Goal: Task Accomplishment & Management: Use online tool/utility

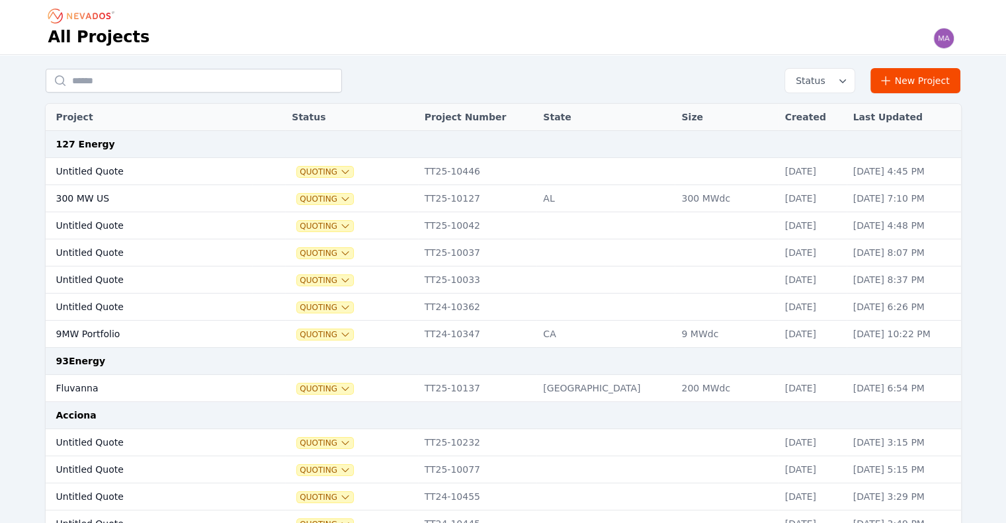
click at [169, 91] on input "text" at bounding box center [194, 81] width 296 height 24
type input "*******"
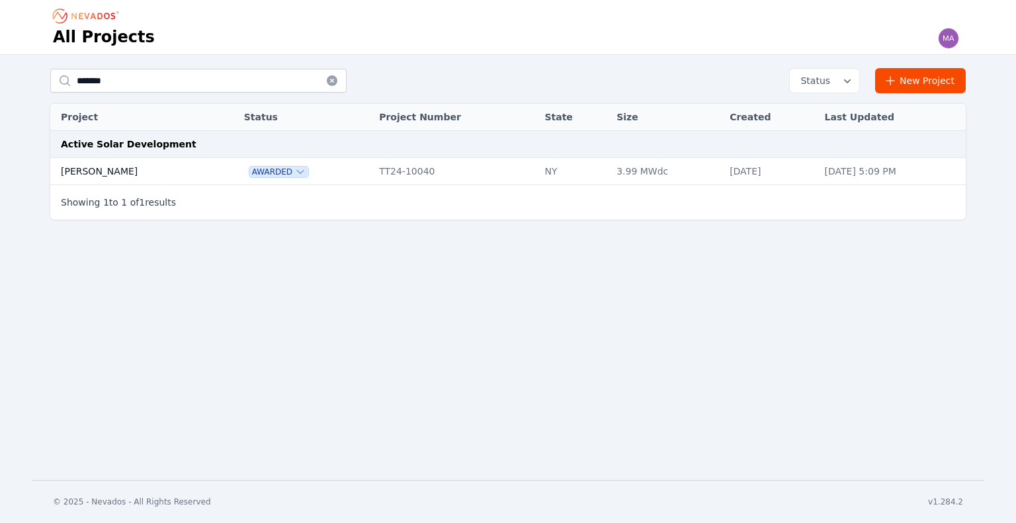
click at [99, 170] on td "[PERSON_NAME]" at bounding box center [132, 171] width 164 height 27
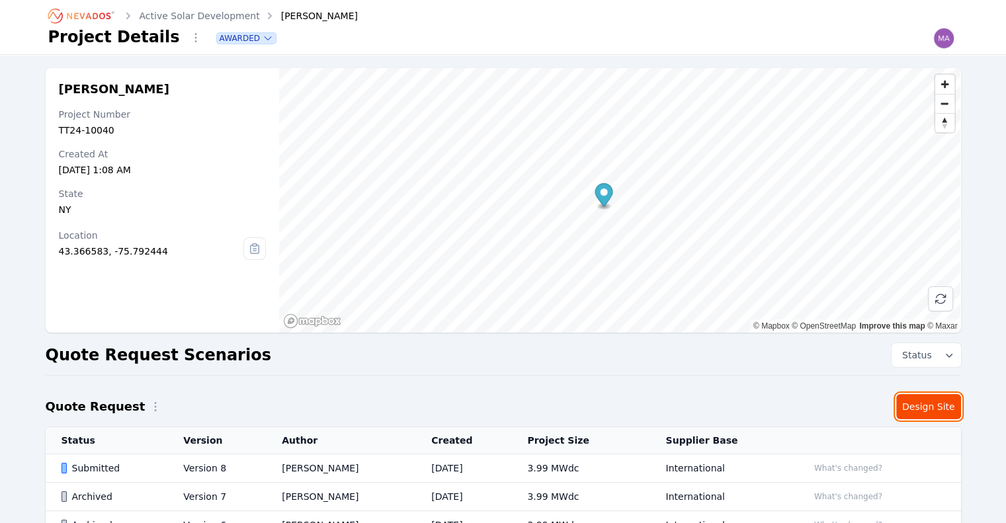
click at [950, 403] on link "Design Site" at bounding box center [928, 406] width 65 height 25
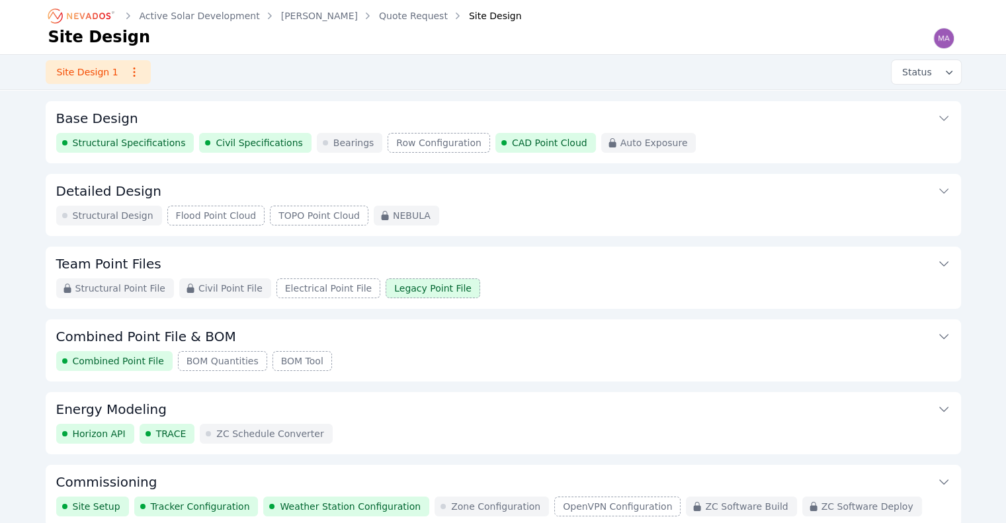
scroll to position [124, 0]
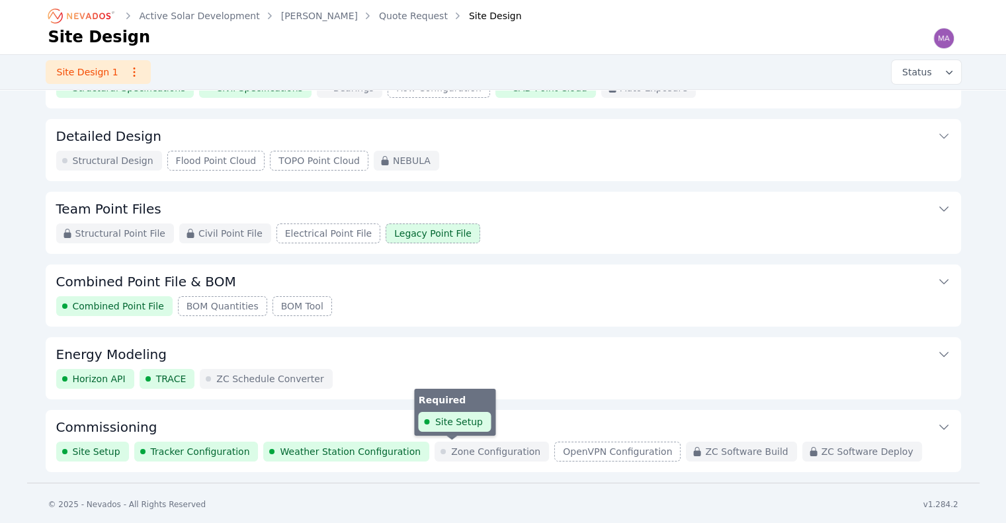
click at [485, 452] on span "Zone Configuration" at bounding box center [495, 451] width 89 height 13
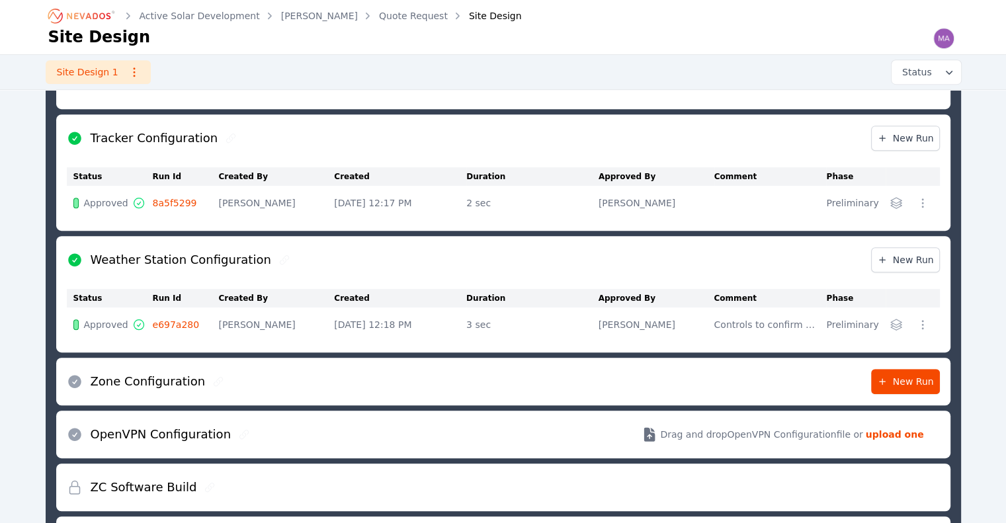
scroll to position [631, 0]
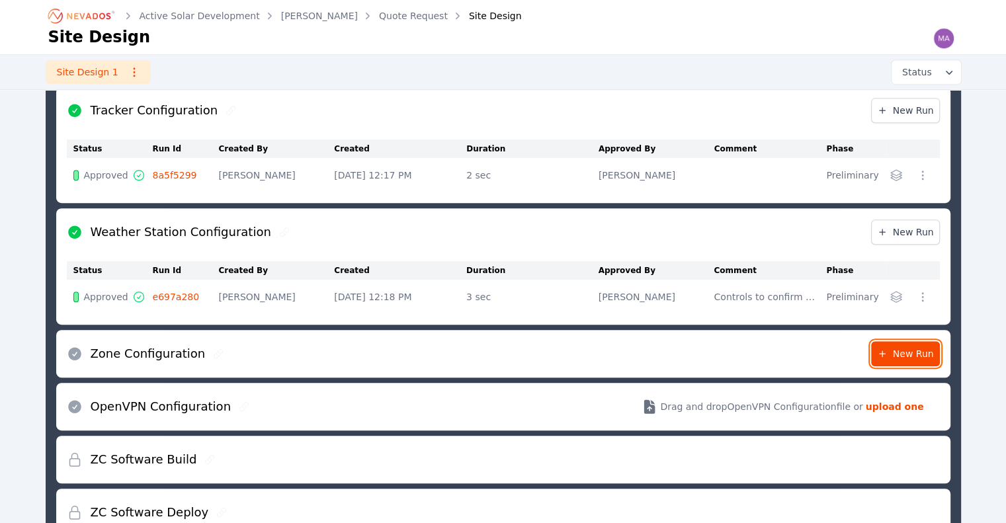
click at [887, 349] on icon at bounding box center [882, 353] width 11 height 11
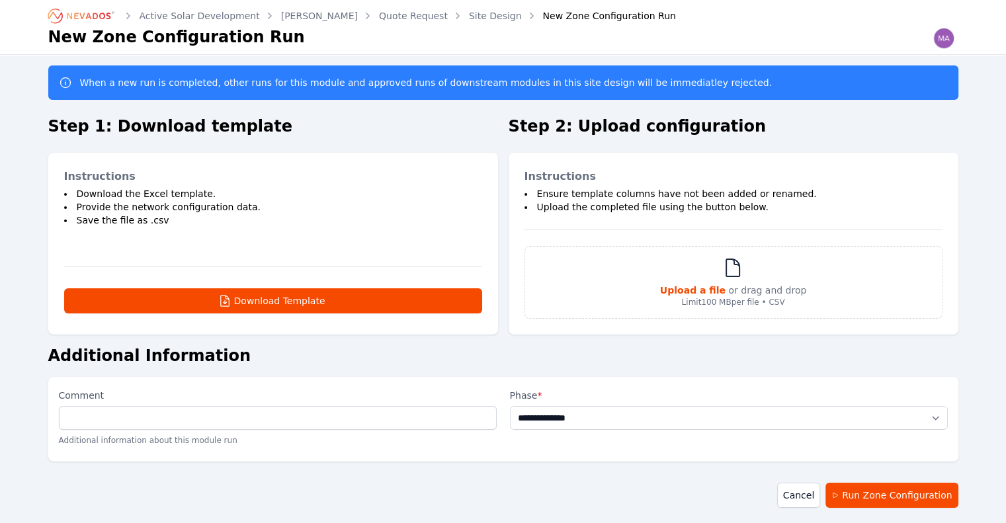
click at [231, 282] on div "Instructions Download the Excel template. Provide the network configuration dat…" at bounding box center [273, 244] width 450 height 182
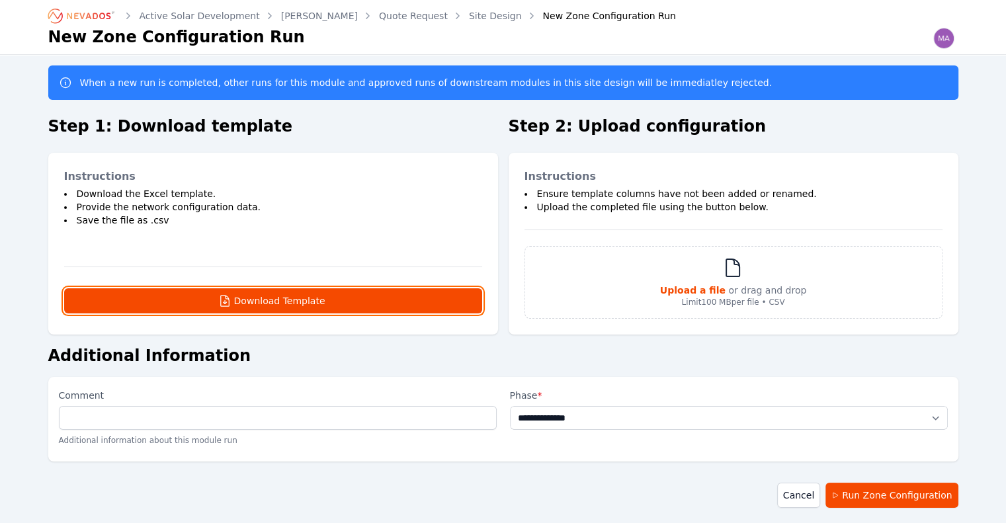
click at [241, 292] on button "Download Template" at bounding box center [273, 300] width 418 height 25
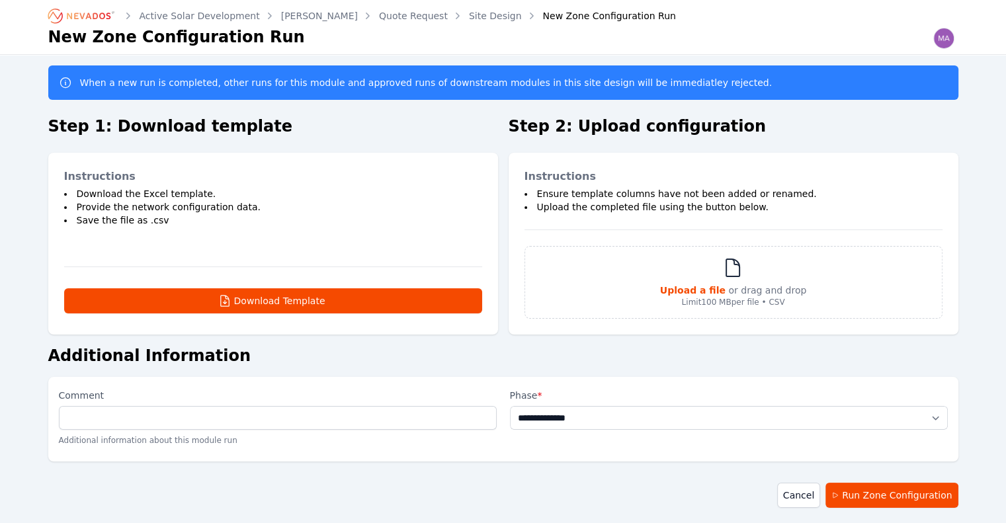
click at [233, 9] on link "Active Solar Development" at bounding box center [200, 15] width 120 height 13
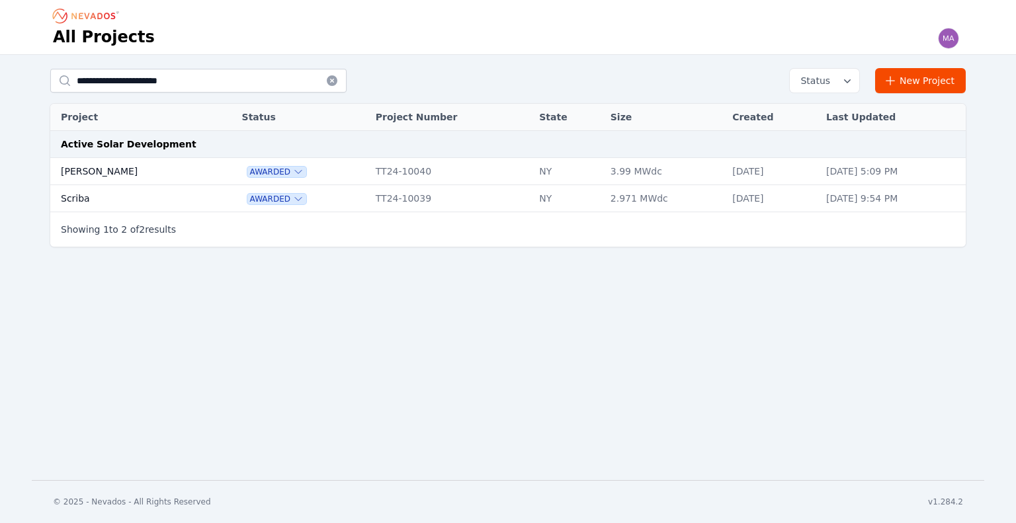
click at [81, 192] on td "Scriba" at bounding box center [131, 198] width 162 height 27
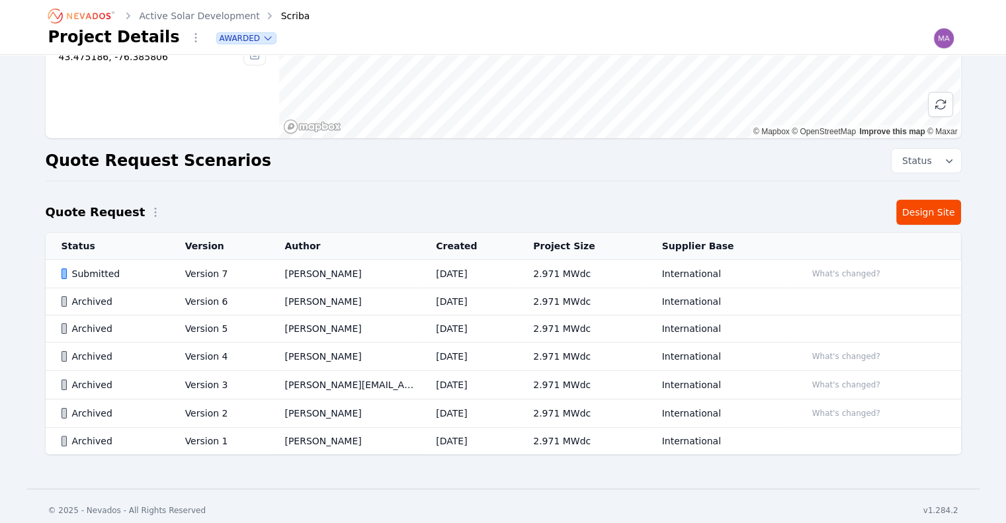
scroll to position [201, 0]
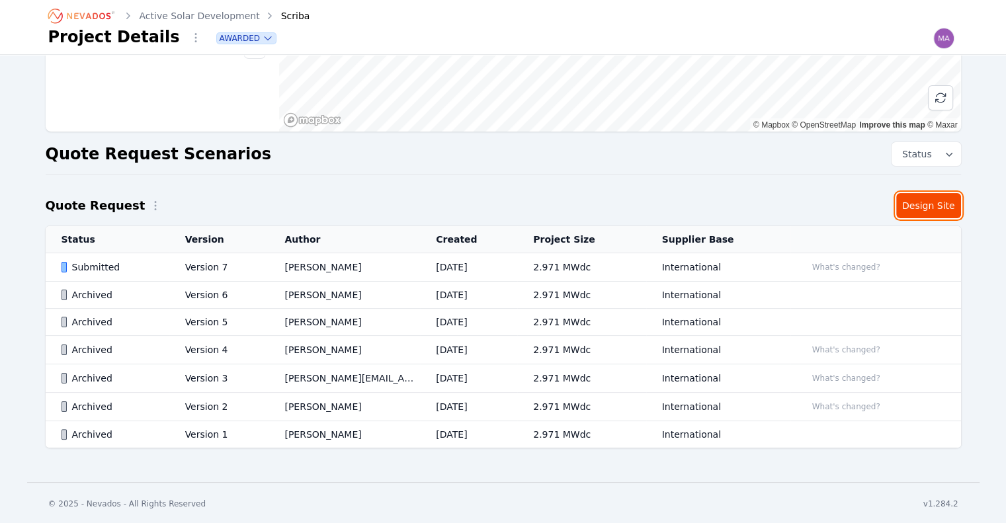
click at [936, 195] on link "Design Site" at bounding box center [928, 205] width 65 height 25
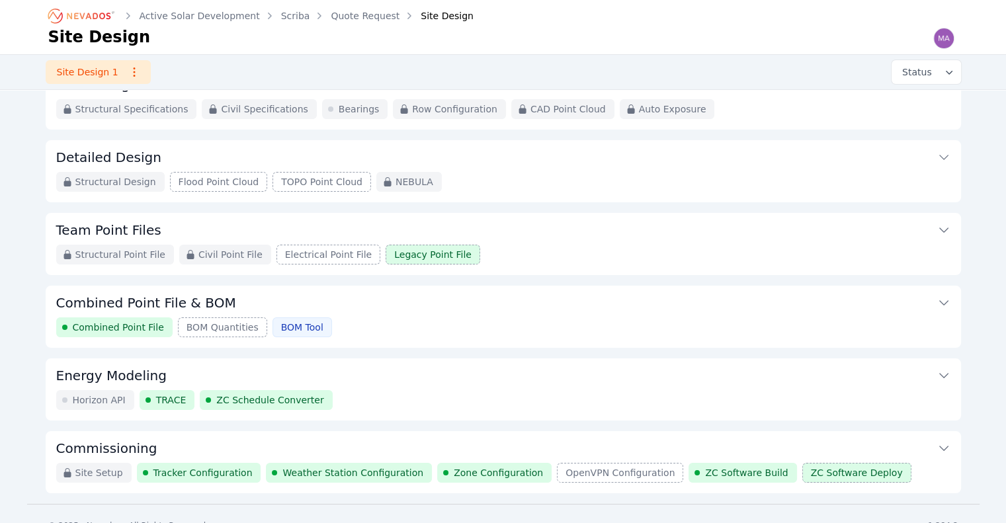
scroll to position [124, 0]
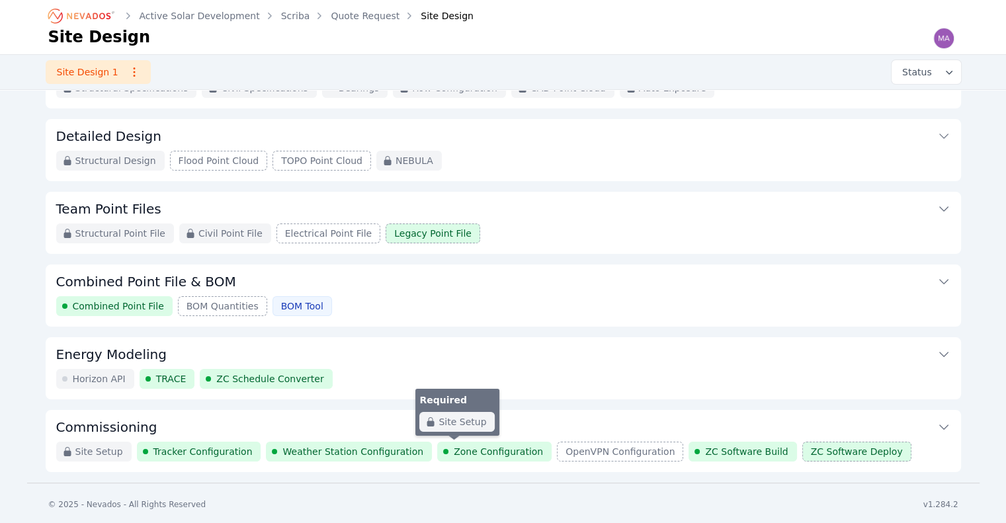
click at [472, 451] on span "Zone Configuration" at bounding box center [498, 451] width 89 height 13
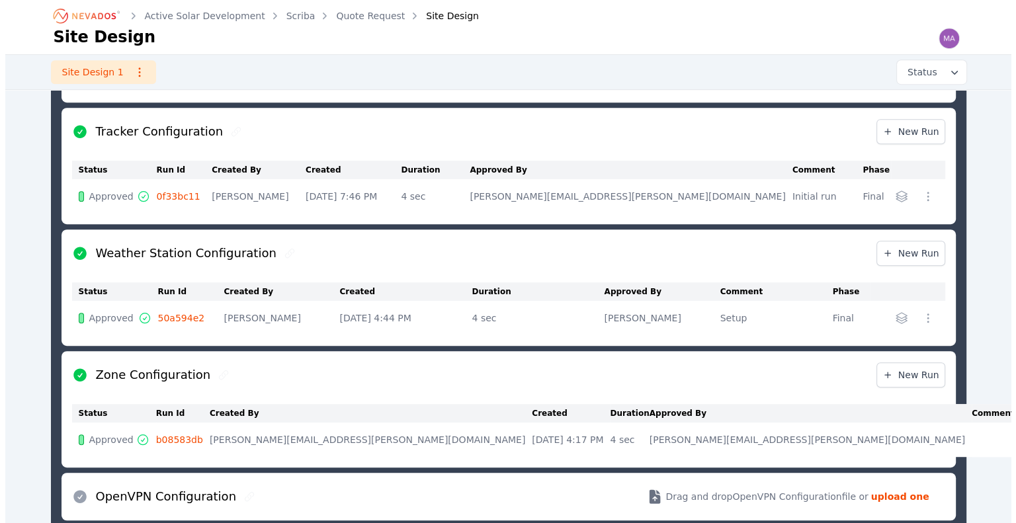
scroll to position [698, 0]
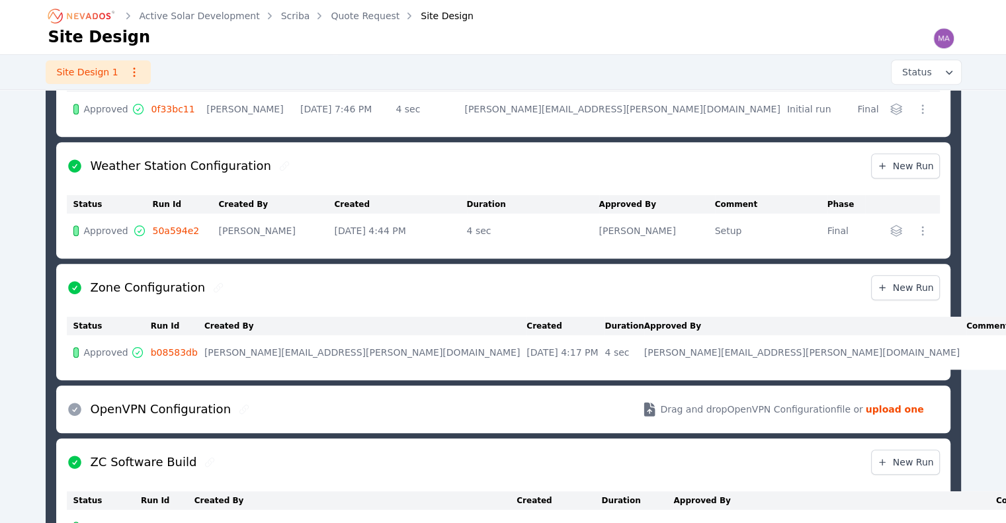
drag, startPoint x: 751, startPoint y: 349, endPoint x: 820, endPoint y: 354, distance: 69.0
click at [754, 349] on td "[PERSON_NAME][EMAIL_ADDRESS][PERSON_NAME][DOMAIN_NAME]" at bounding box center [805, 352] width 322 height 34
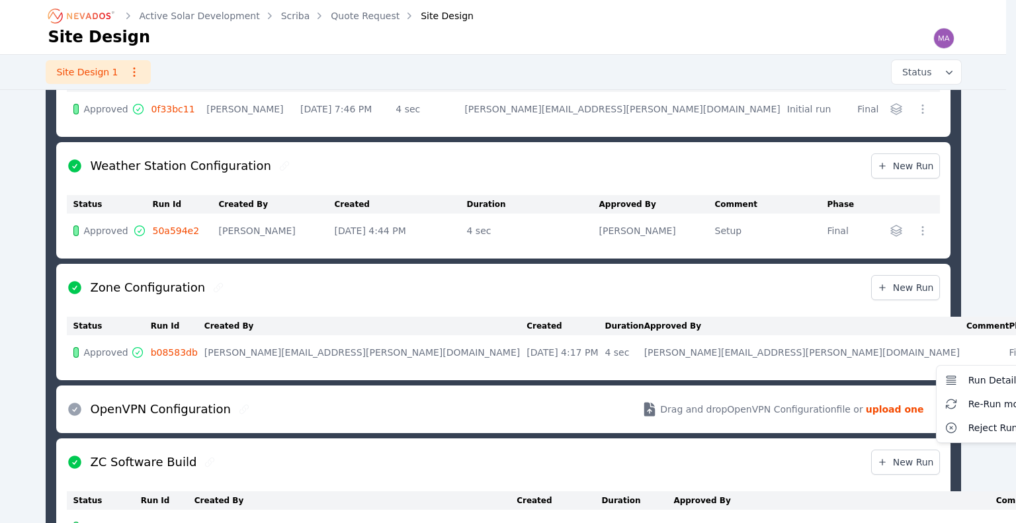
click at [958, 352] on div "Commissioning Site Setup Tracker Configuration Weather Station Configuration Zo…" at bounding box center [503, 372] width 915 height 1071
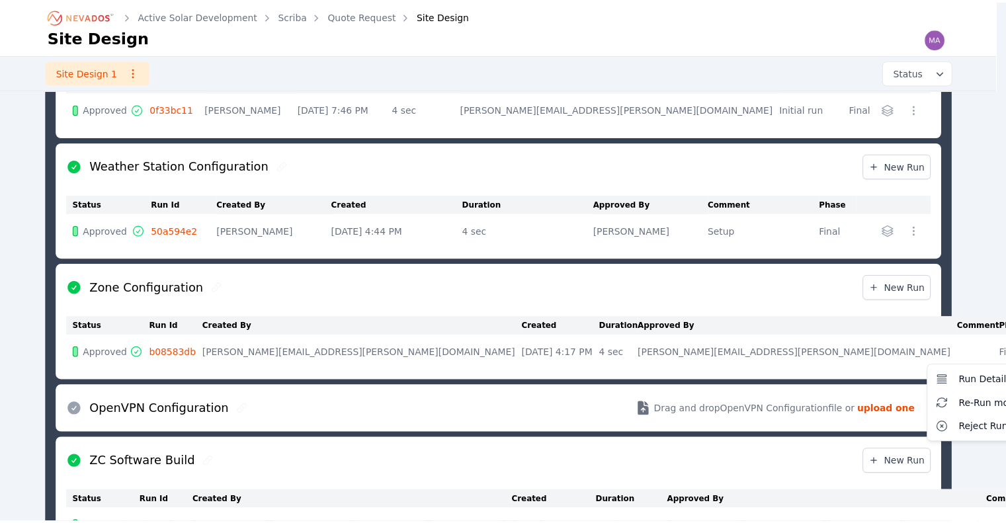
scroll to position [124, 0]
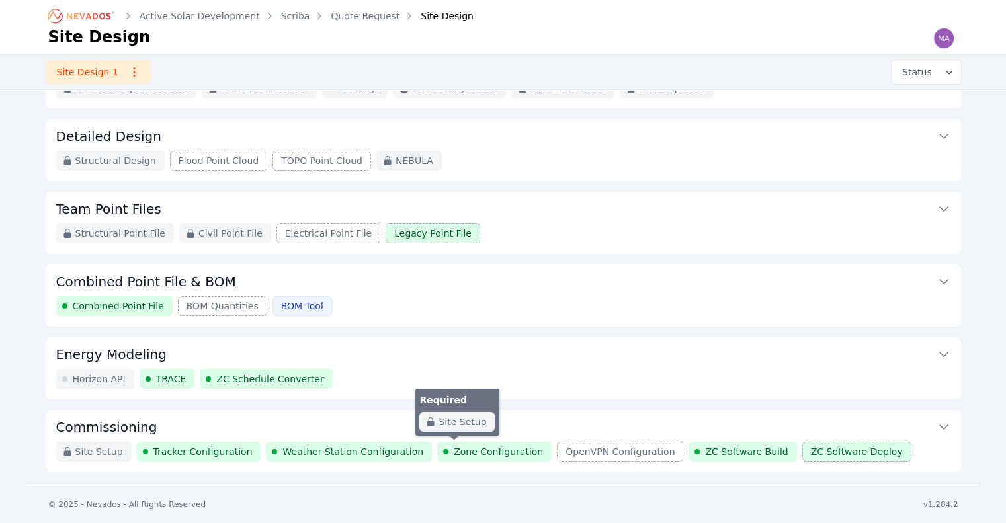
click at [461, 452] on span "Zone Configuration" at bounding box center [498, 451] width 89 height 13
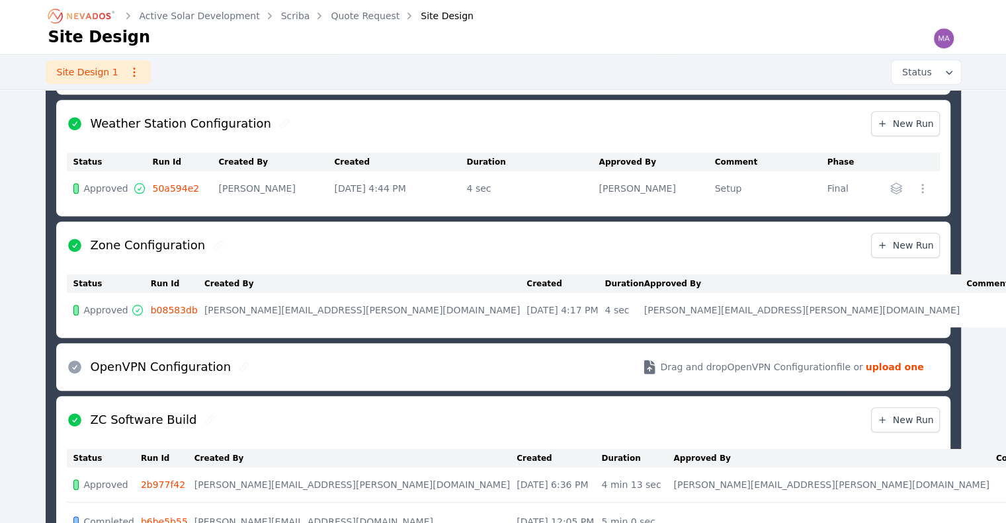
scroll to position [734, 0]
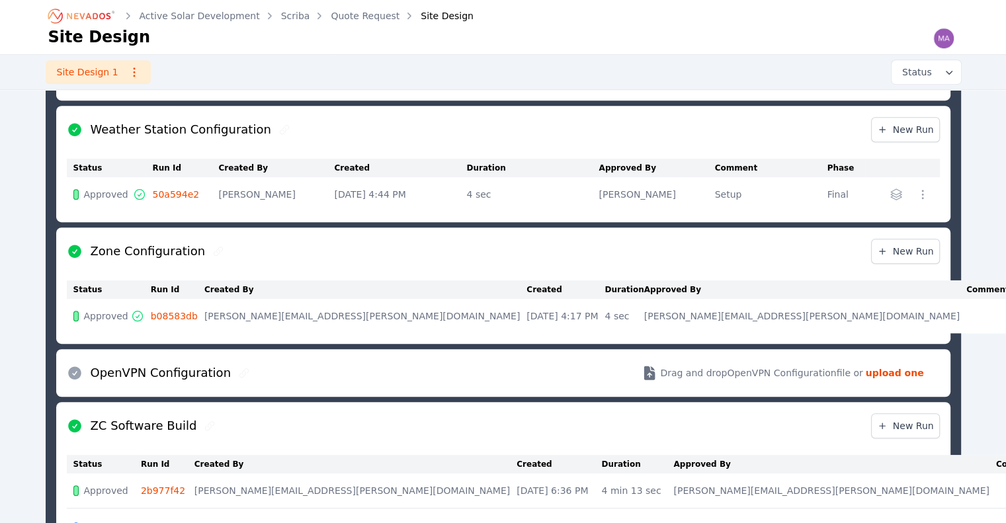
click at [89, 317] on span "Approved" at bounding box center [106, 315] width 44 height 13
click at [165, 315] on link "b08583db" at bounding box center [174, 316] width 47 height 11
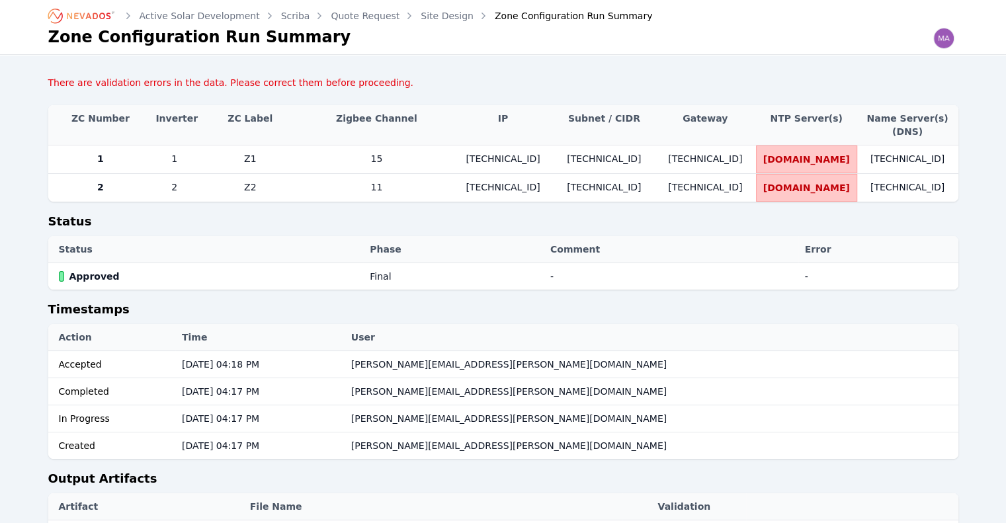
drag, startPoint x: 842, startPoint y: 162, endPoint x: 756, endPoint y: 159, distance: 86.0
click at [756, 159] on td "[DOMAIN_NAME]" at bounding box center [806, 159] width 101 height 28
copy span "[DOMAIN_NAME]"
drag, startPoint x: 881, startPoint y: 154, endPoint x: 919, endPoint y: 159, distance: 38.6
click at [919, 159] on span "[TECHNICAL_ID]" at bounding box center [908, 158] width 88 height 13
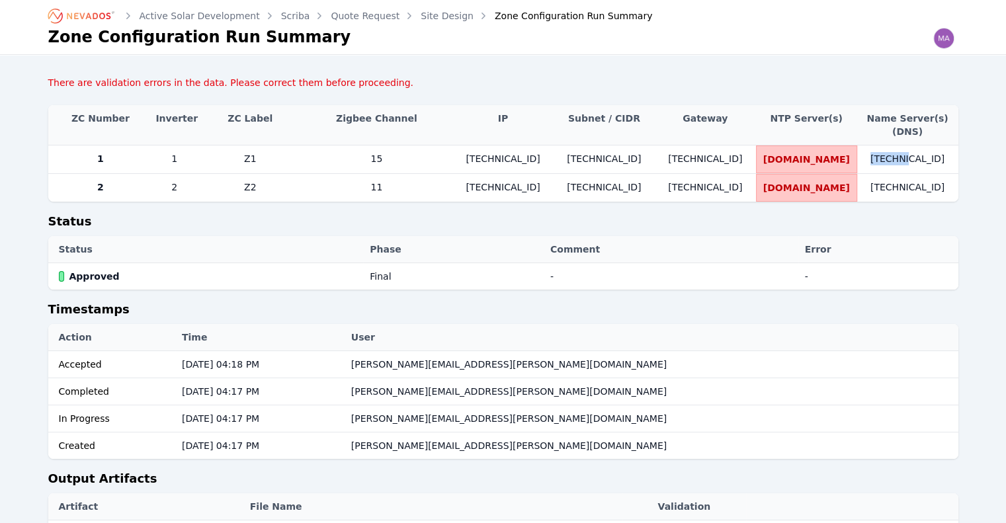
copy span "[TECHNICAL_ID]"
click at [243, 13] on link "Active Solar Development" at bounding box center [200, 15] width 120 height 13
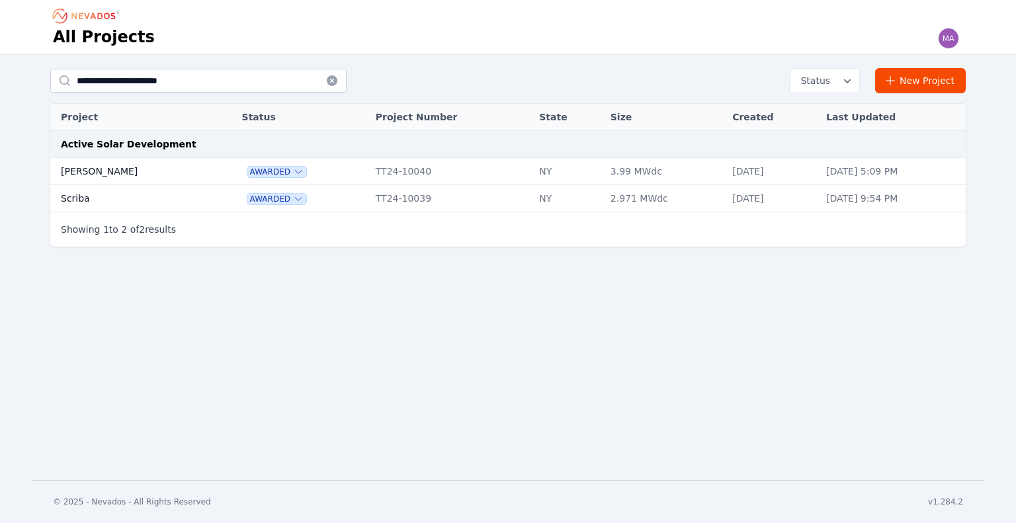
click at [104, 165] on td "[PERSON_NAME]" at bounding box center [131, 171] width 162 height 27
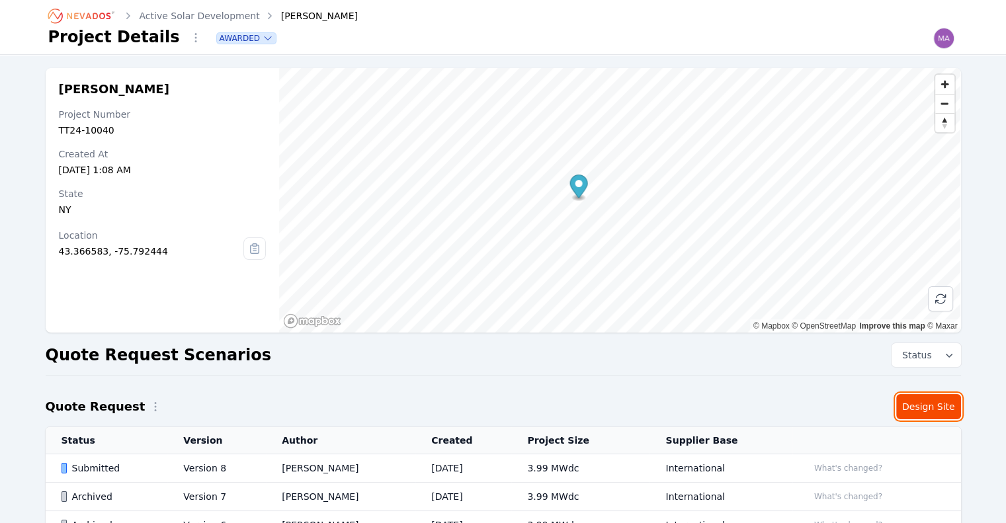
click at [932, 405] on link "Design Site" at bounding box center [928, 406] width 65 height 25
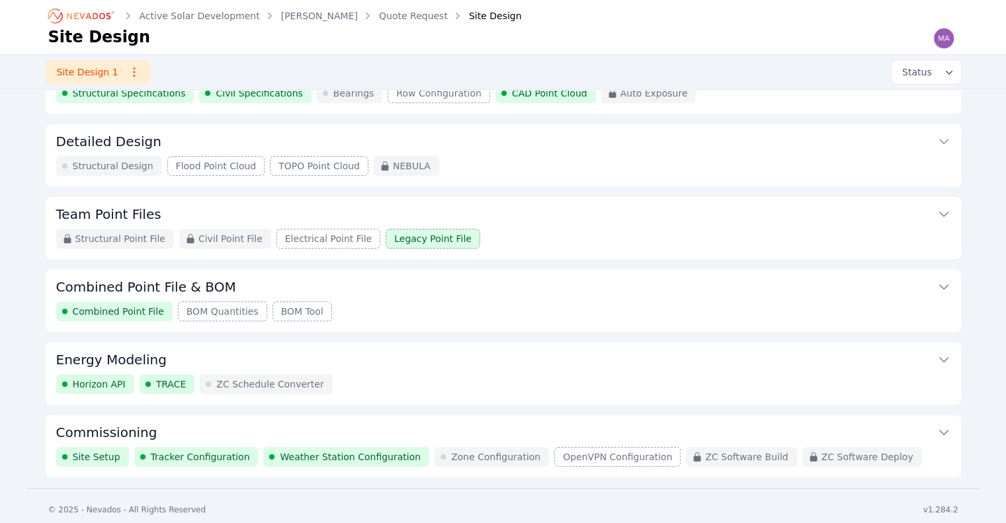
scroll to position [124, 0]
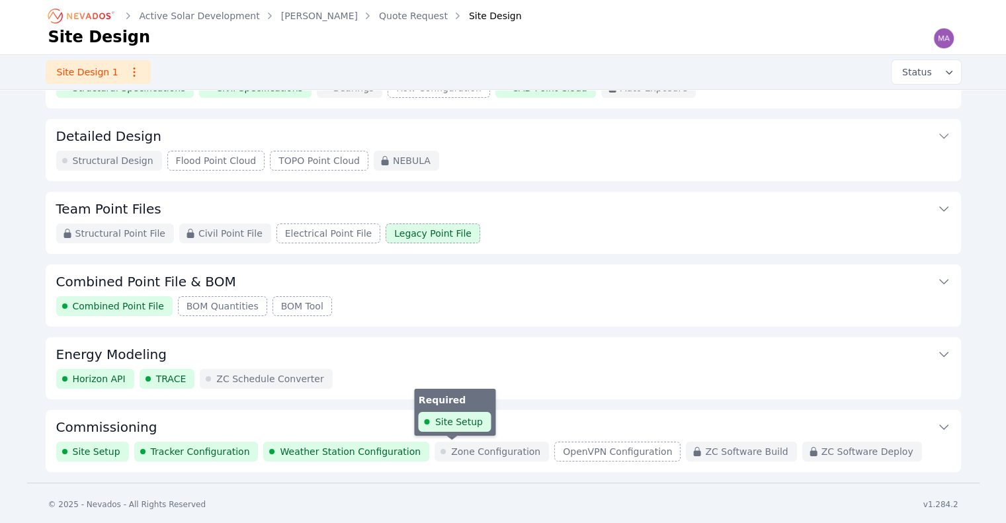
click at [451, 448] on span "Zone Configuration" at bounding box center [495, 451] width 89 height 13
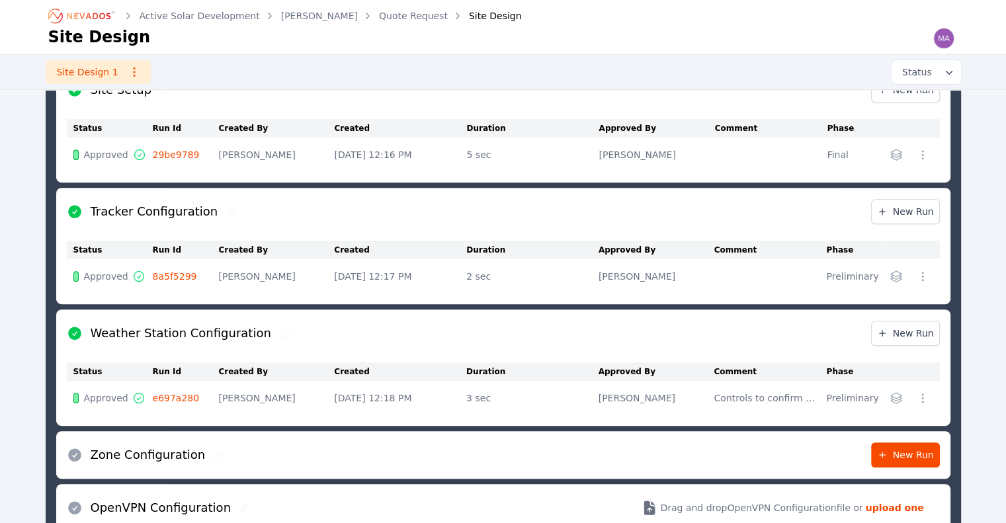
scroll to position [631, 0]
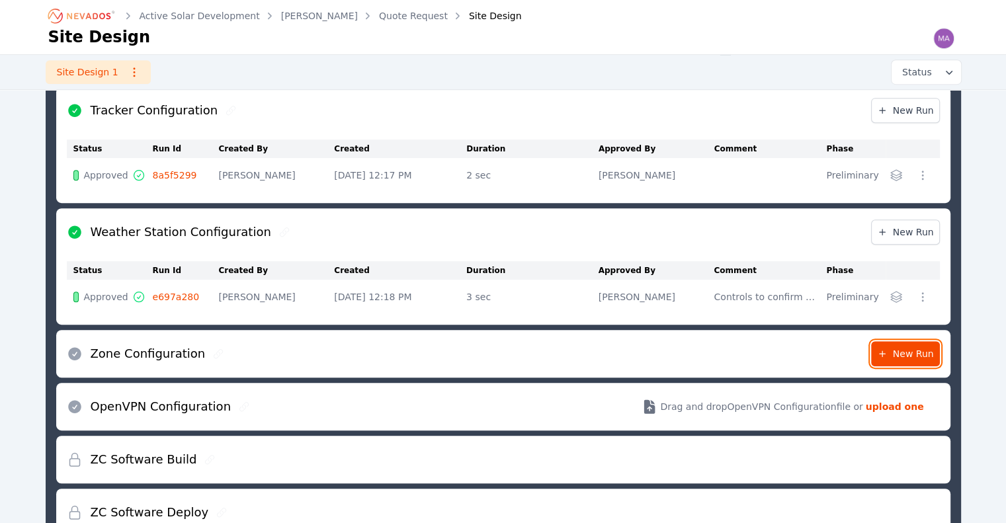
click at [932, 358] on span "New Run" at bounding box center [905, 353] width 57 height 13
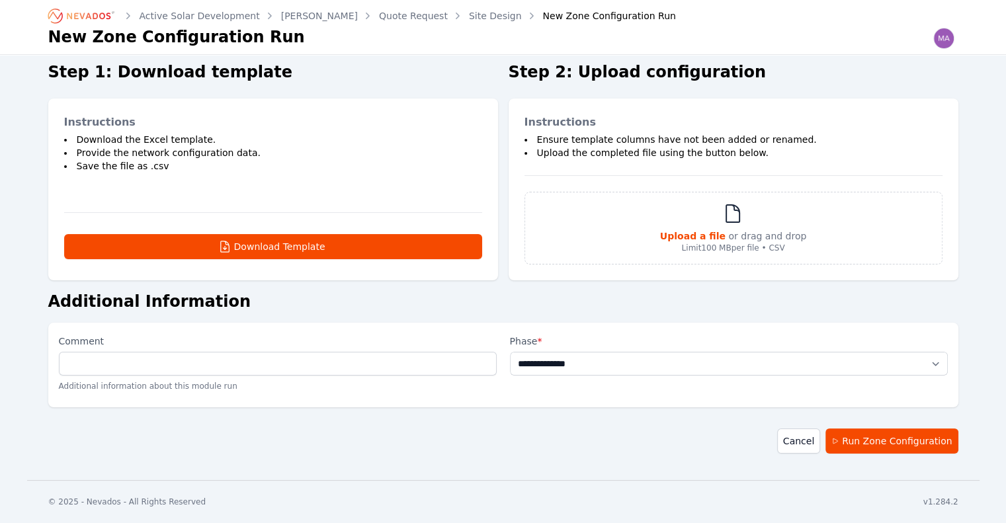
scroll to position [53, 0]
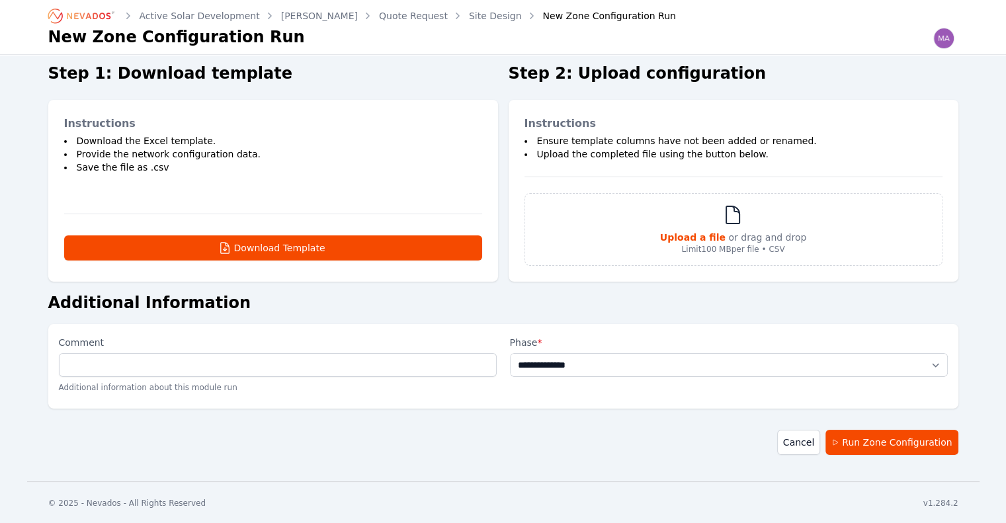
click at [711, 220] on div "Upload a file or drag and drop Limit 100 MB per file • CSV" at bounding box center [733, 229] width 147 height 50
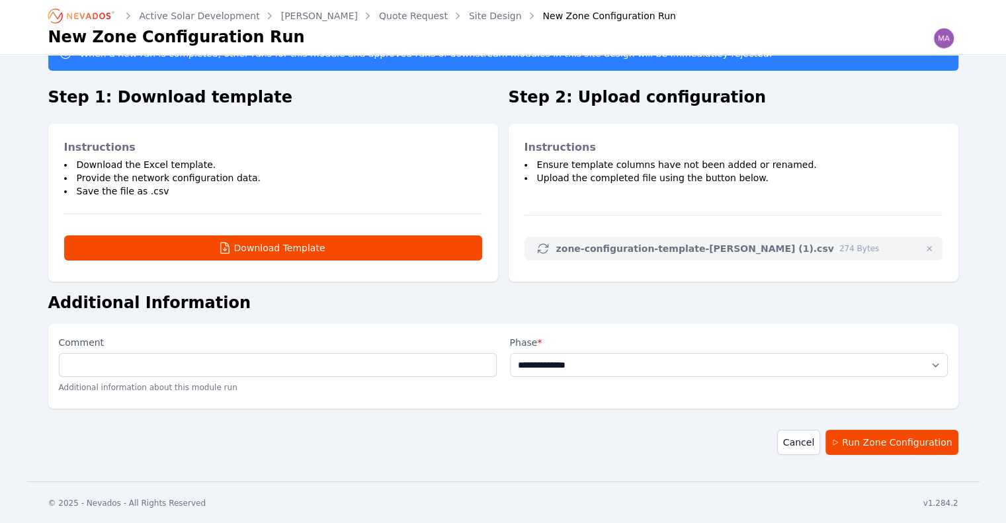
scroll to position [222, 0]
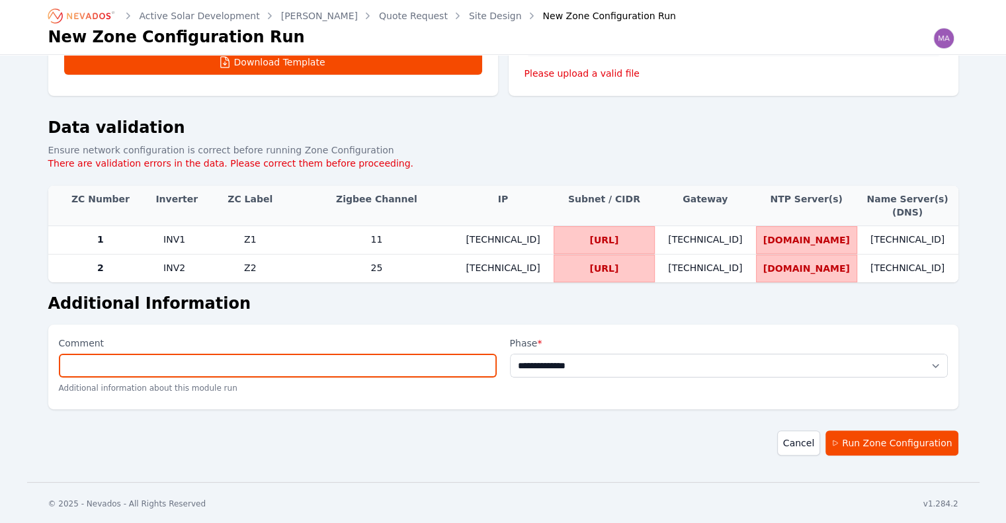
click at [280, 369] on input "Comment" at bounding box center [278, 366] width 438 height 24
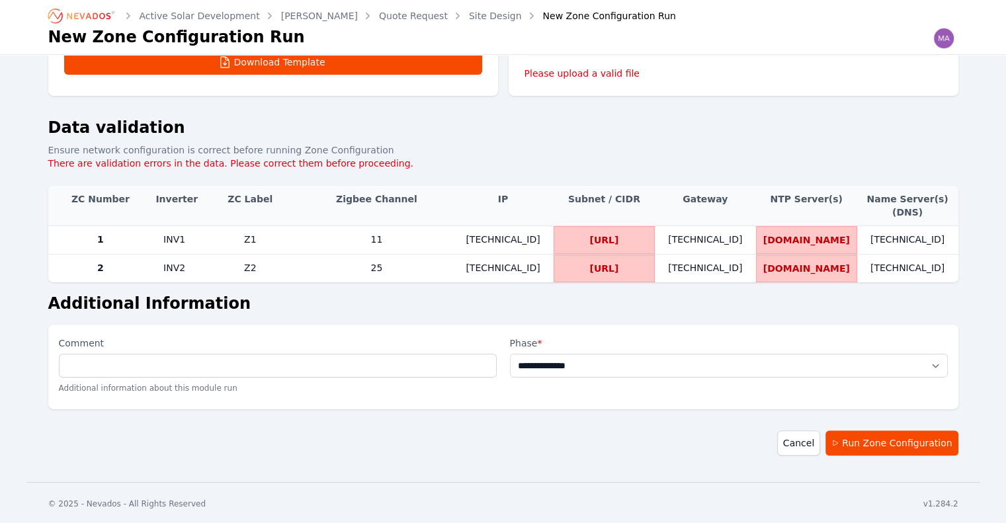
click at [562, 326] on div "**********" at bounding box center [503, 367] width 910 height 85
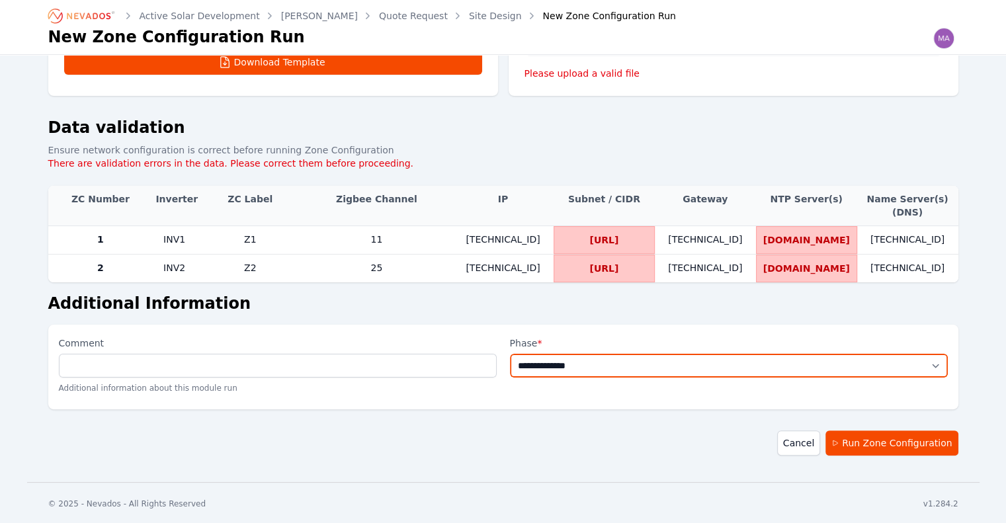
click at [581, 364] on select "**********" at bounding box center [729, 366] width 438 height 24
select select "*****"
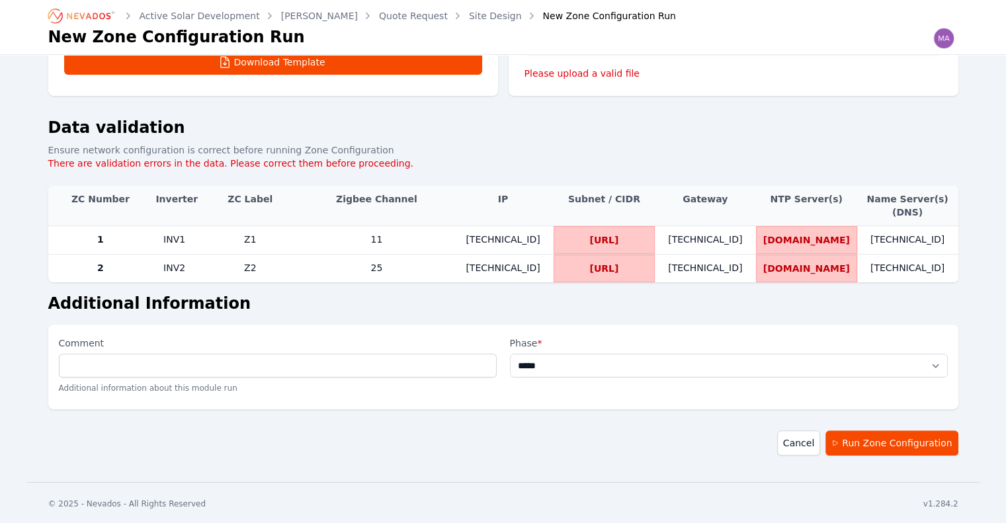
click at [510, 354] on select "**********" at bounding box center [729, 366] width 438 height 24
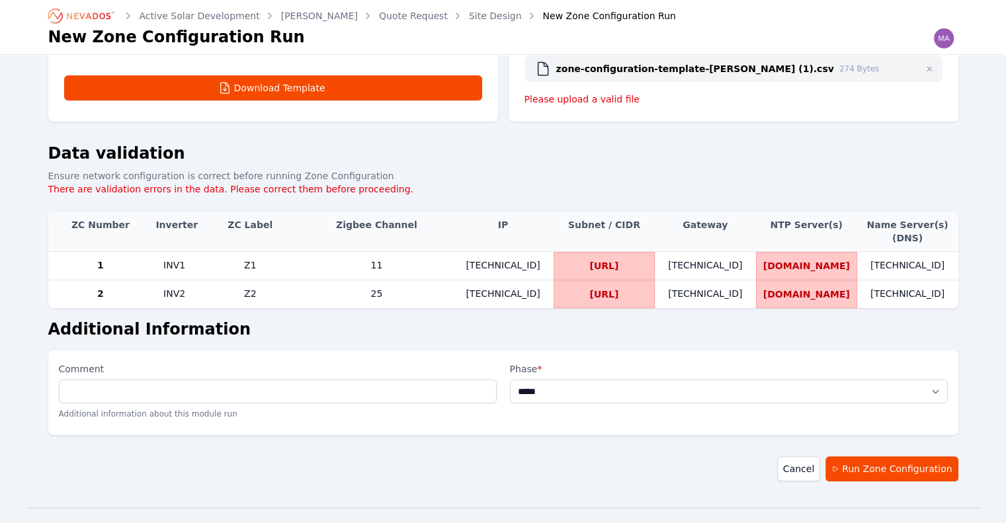
scroll to position [155, 0]
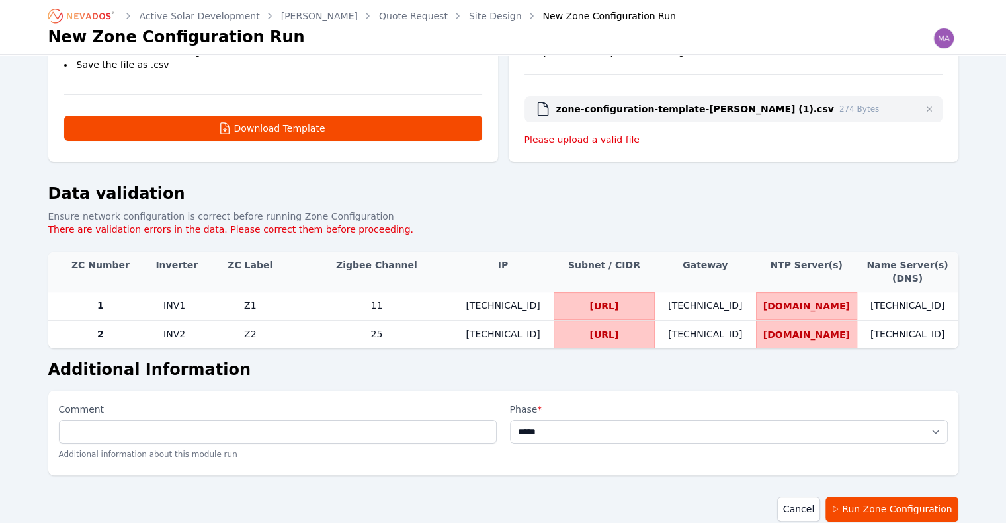
click at [780, 307] on span "[DOMAIN_NAME]" at bounding box center [806, 306] width 87 height 13
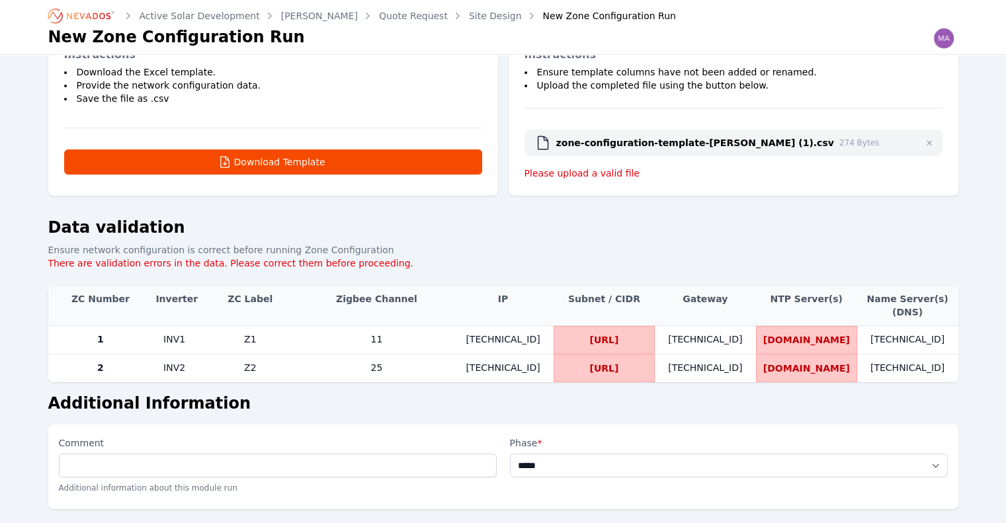
scroll to position [23, 0]
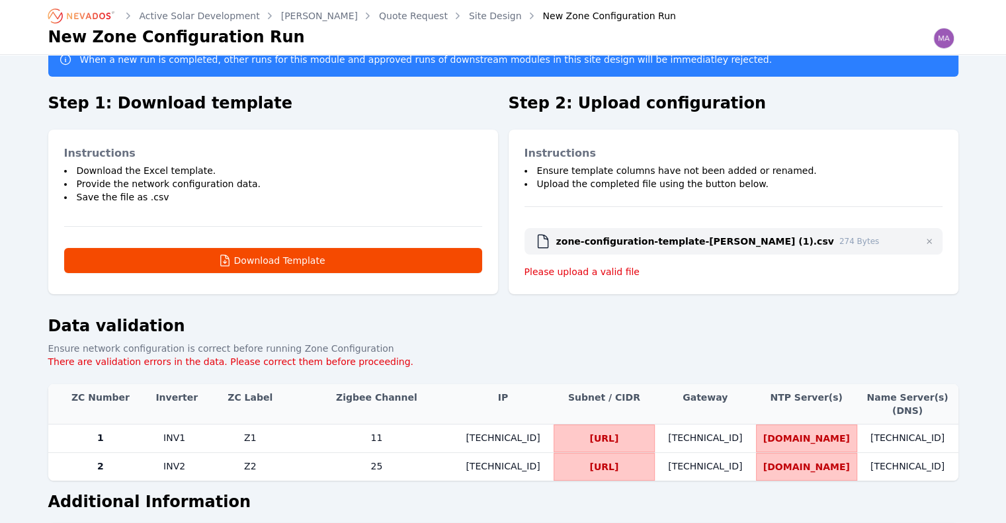
click at [590, 275] on p "Please upload a valid file" at bounding box center [733, 271] width 418 height 13
click at [925, 243] on span "button" at bounding box center [929, 241] width 16 height 16
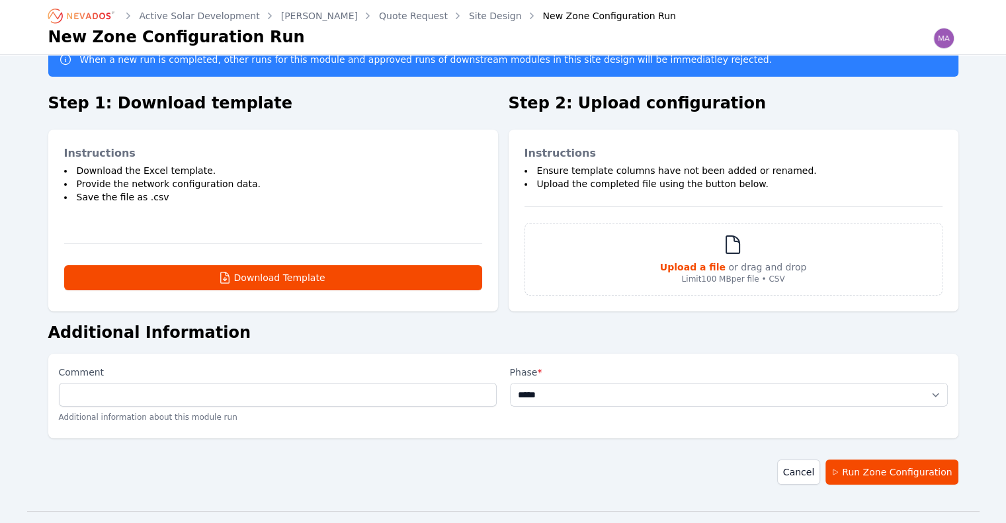
click at [756, 261] on p "Upload a file or drag and drop" at bounding box center [733, 267] width 147 height 13
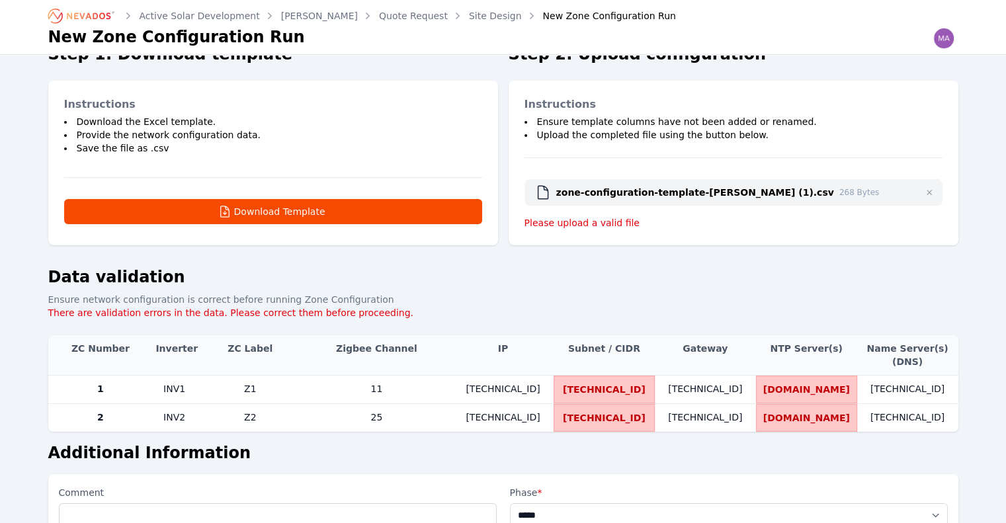
scroll to position [95, 0]
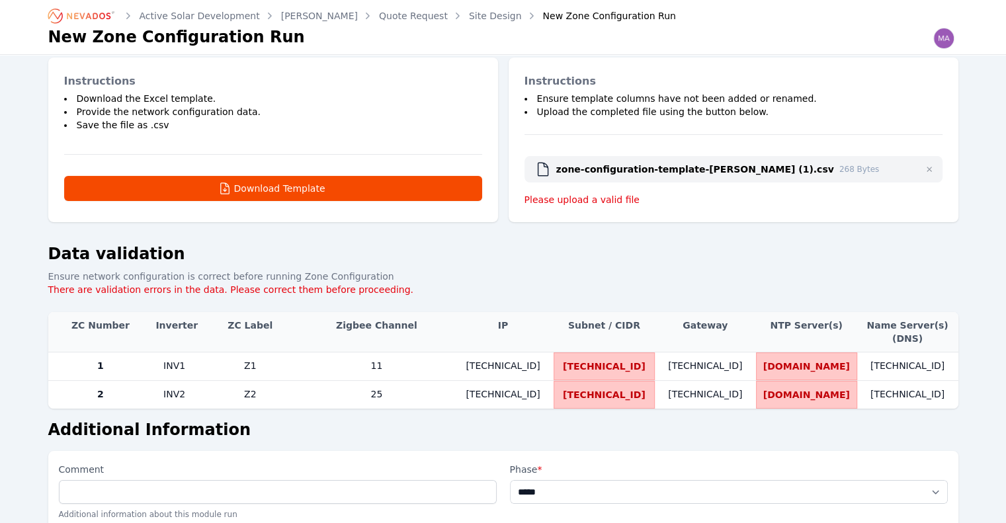
click at [601, 364] on td "[TECHNICAL_ID]" at bounding box center [603, 366] width 101 height 28
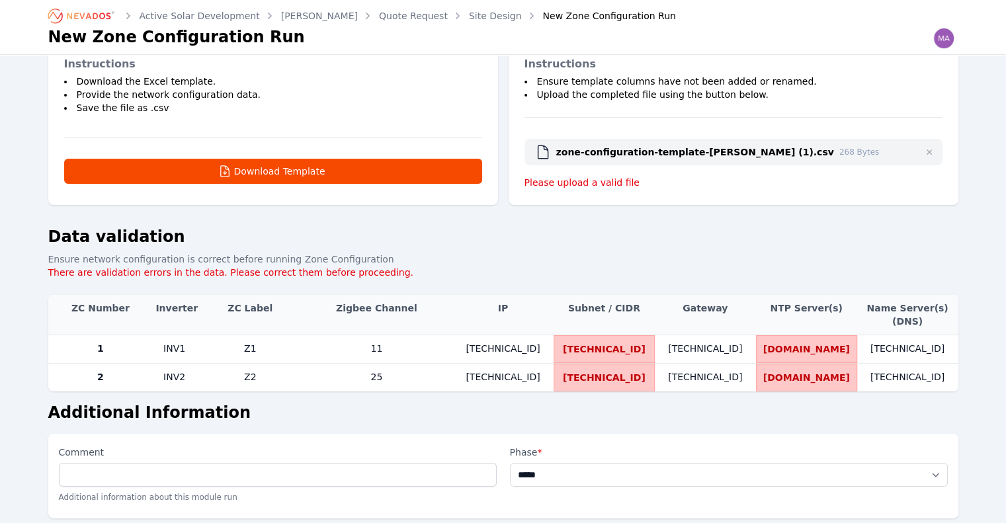
scroll to position [161, 0]
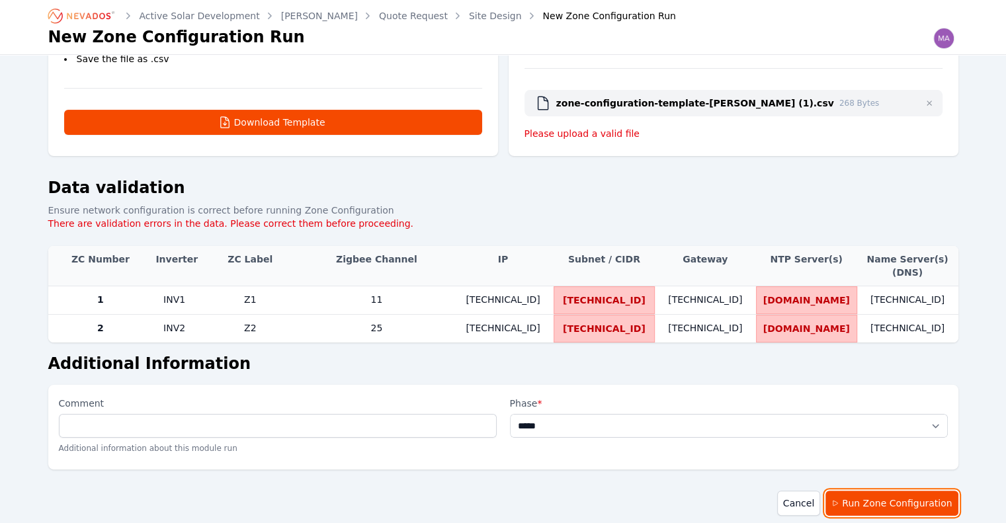
click at [899, 501] on button "Run Zone Configuration" at bounding box center [891, 503] width 132 height 25
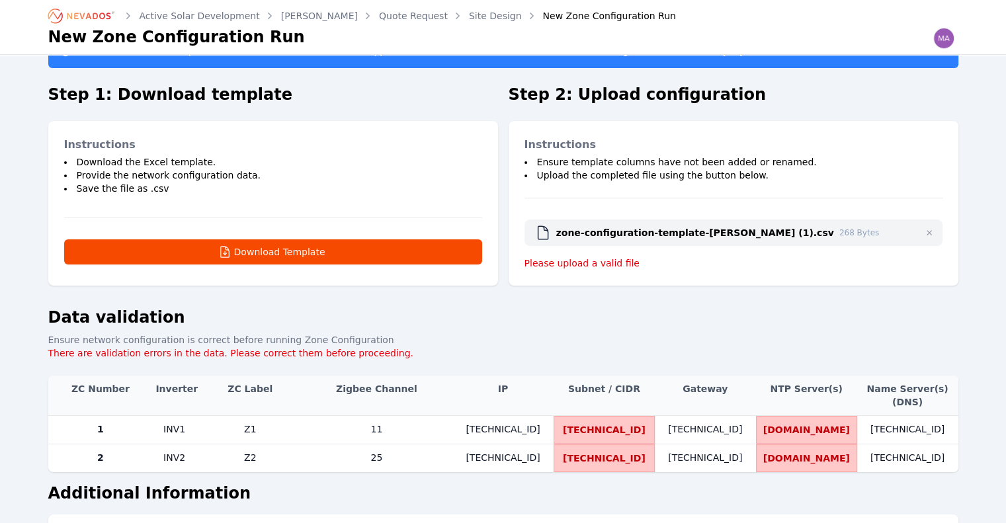
scroll to position [29, 0]
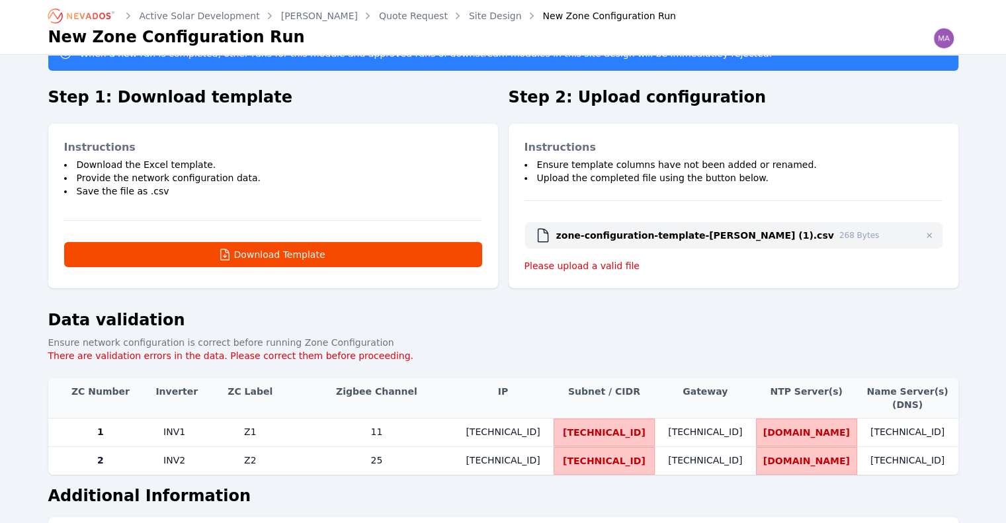
click at [935, 231] on span "button" at bounding box center [929, 235] width 16 height 16
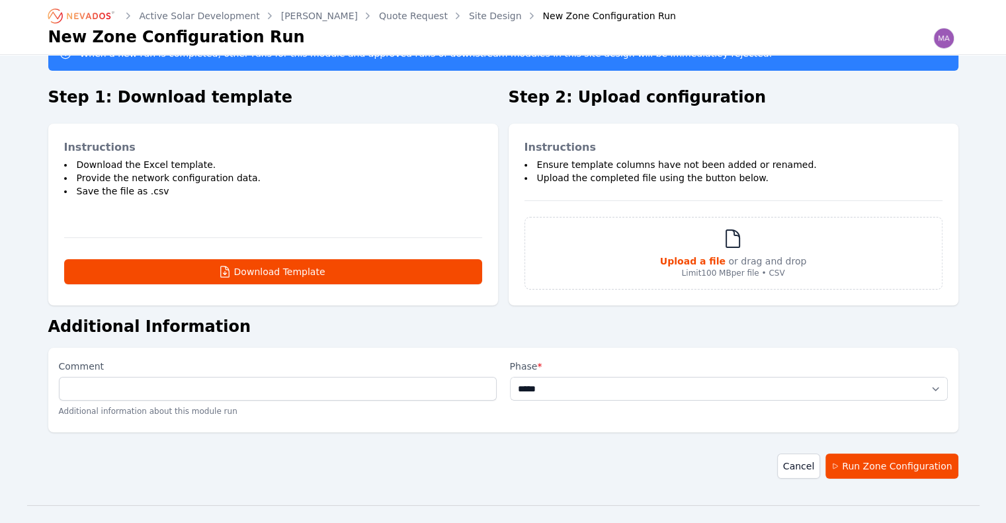
click at [759, 260] on p "Upload a file or drag and drop" at bounding box center [733, 261] width 147 height 13
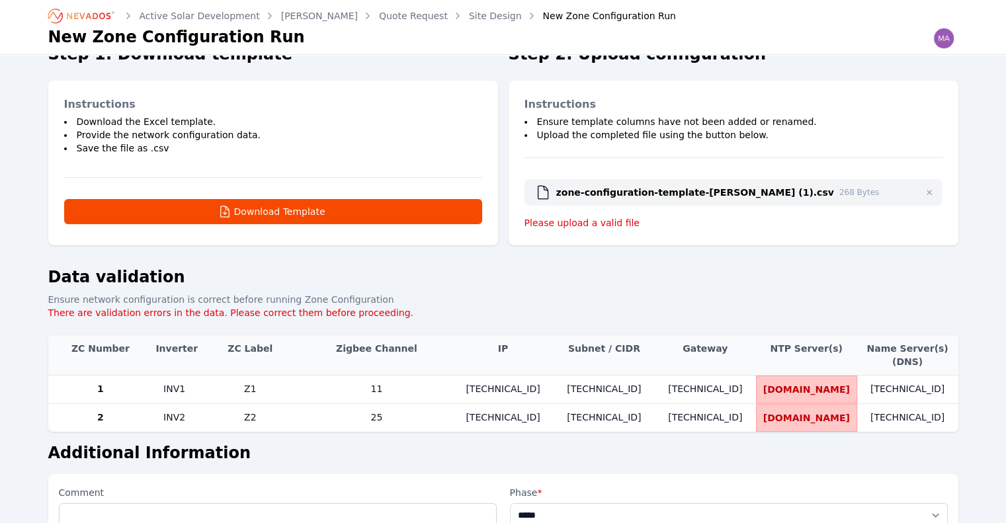
scroll to position [95, 0]
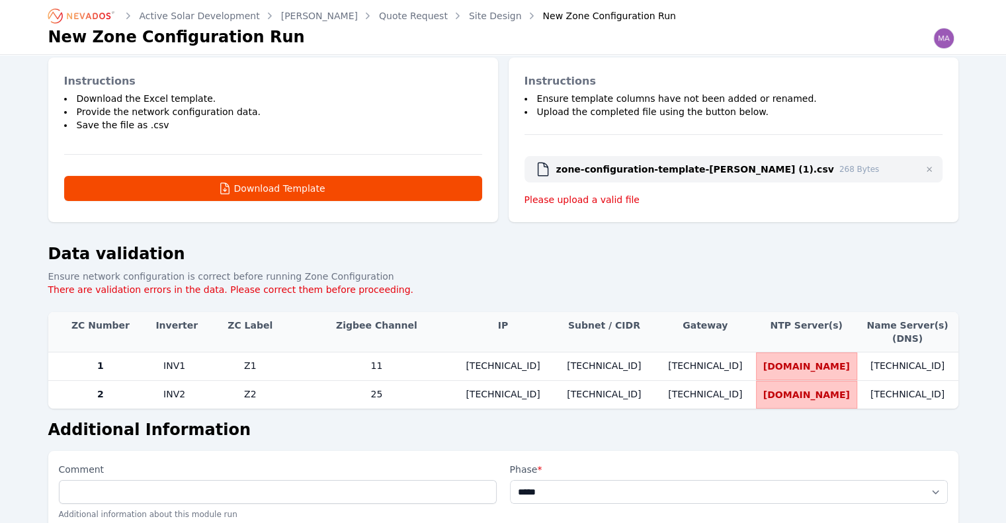
click at [825, 356] on td "[DOMAIN_NAME]" at bounding box center [806, 366] width 101 height 28
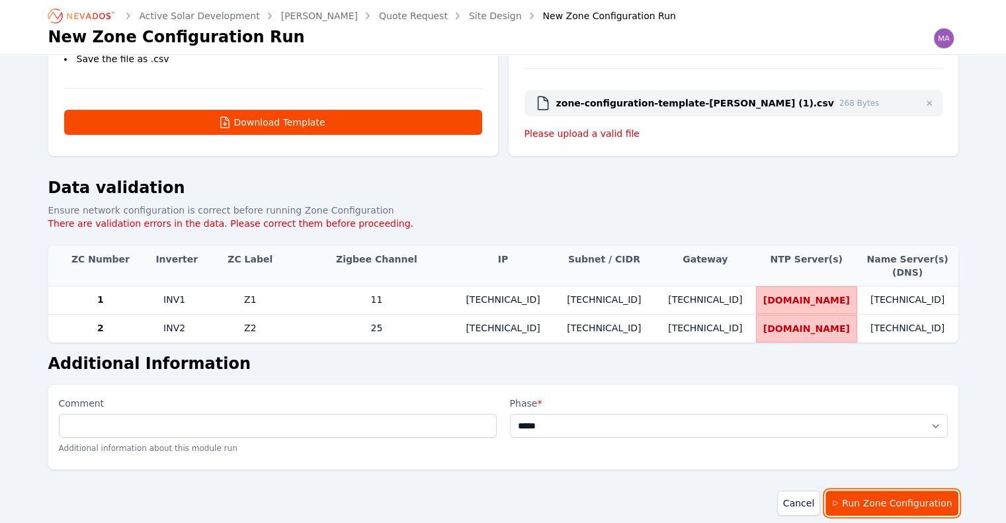
click at [895, 496] on button "Run Zone Configuration" at bounding box center [891, 503] width 132 height 25
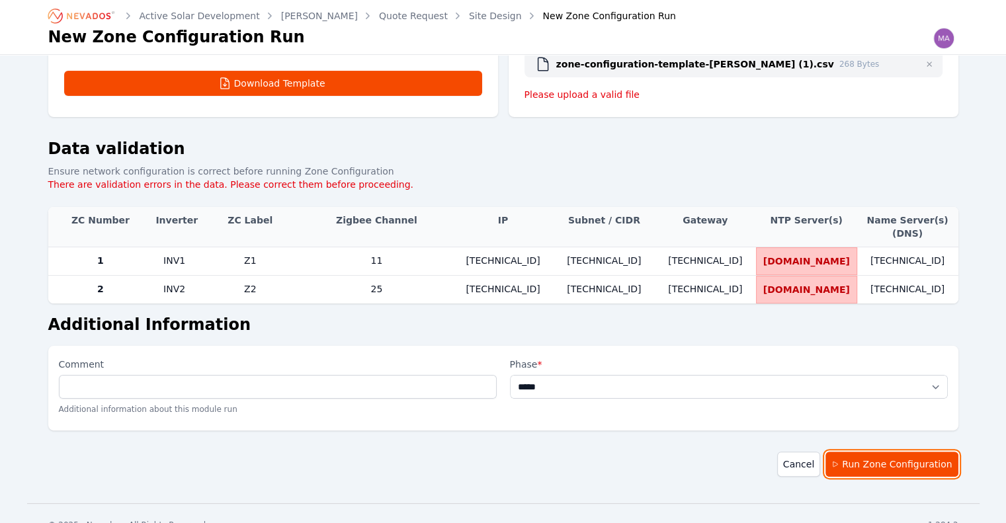
scroll to position [222, 0]
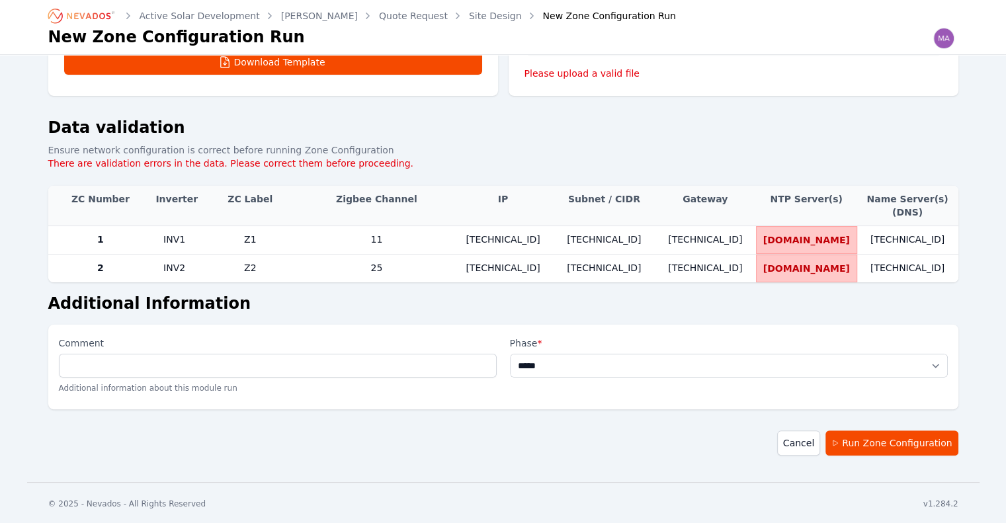
click at [805, 242] on span "[DOMAIN_NAME]" at bounding box center [806, 239] width 87 height 13
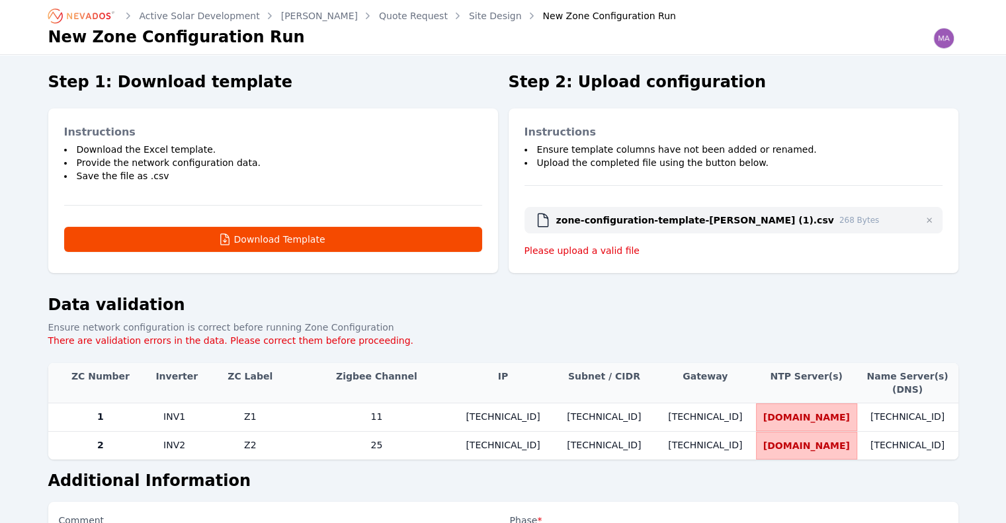
scroll to position [23, 0]
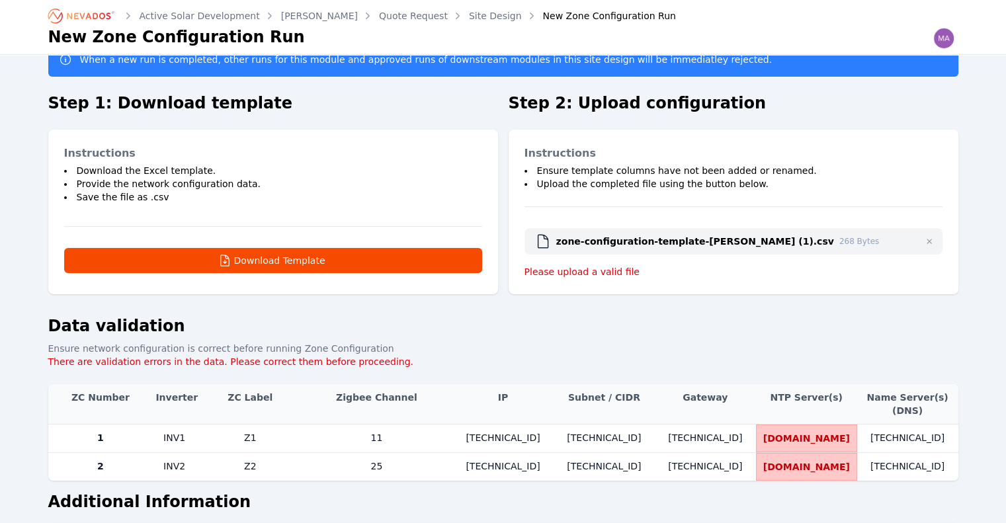
click at [196, 18] on link "Active Solar Development" at bounding box center [200, 15] width 120 height 13
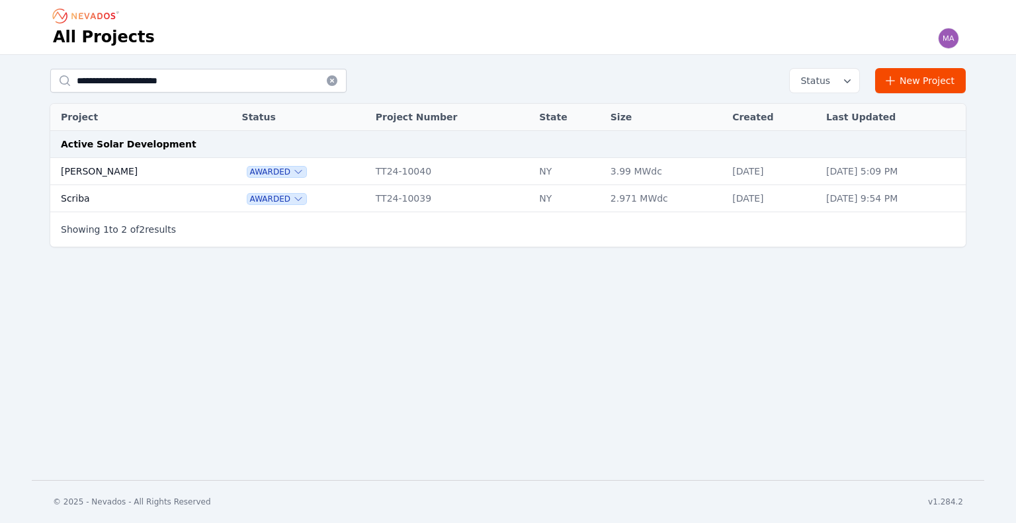
click at [83, 14] on icon "Breadcrumb" at bounding box center [86, 15] width 73 height 21
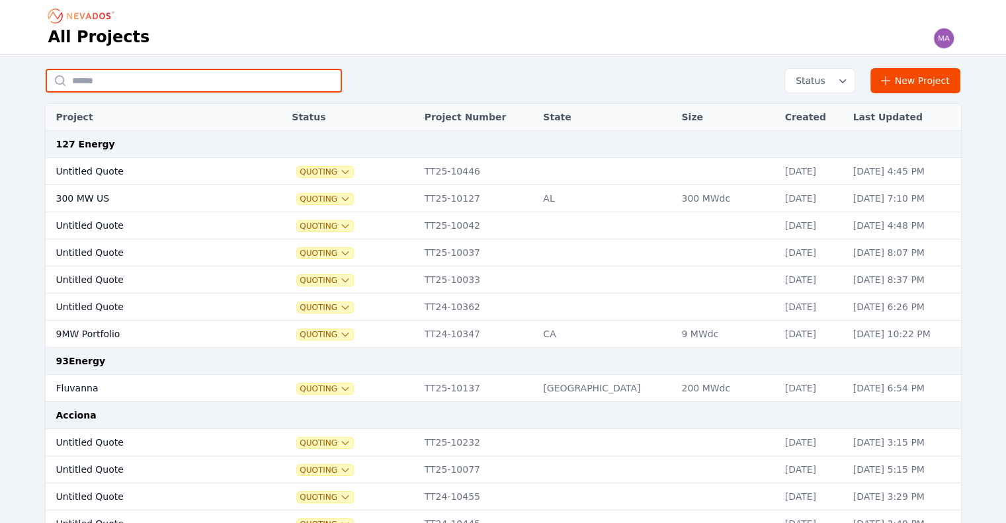
click at [210, 86] on input "text" at bounding box center [194, 81] width 296 height 24
type input "******"
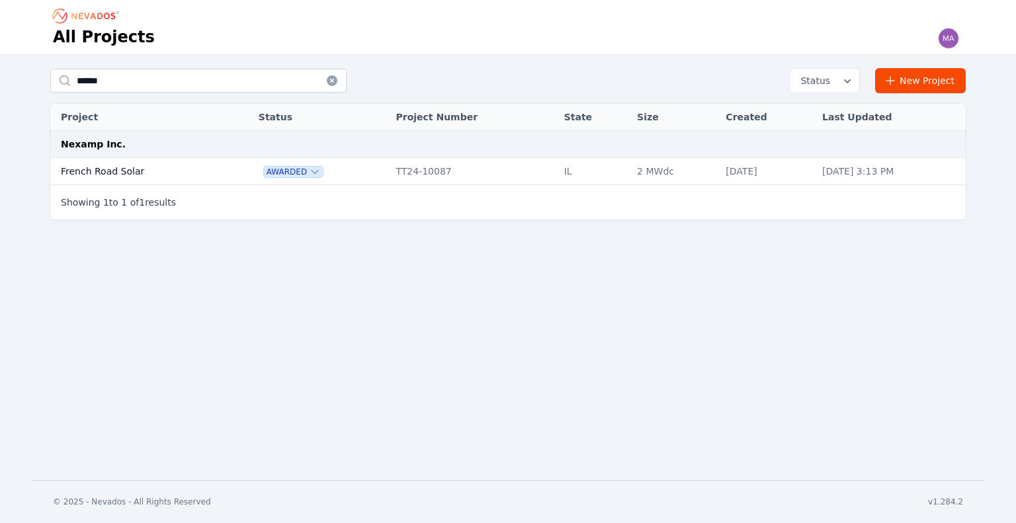
click at [106, 167] on td "French Road Solar" at bounding box center [139, 171] width 178 height 27
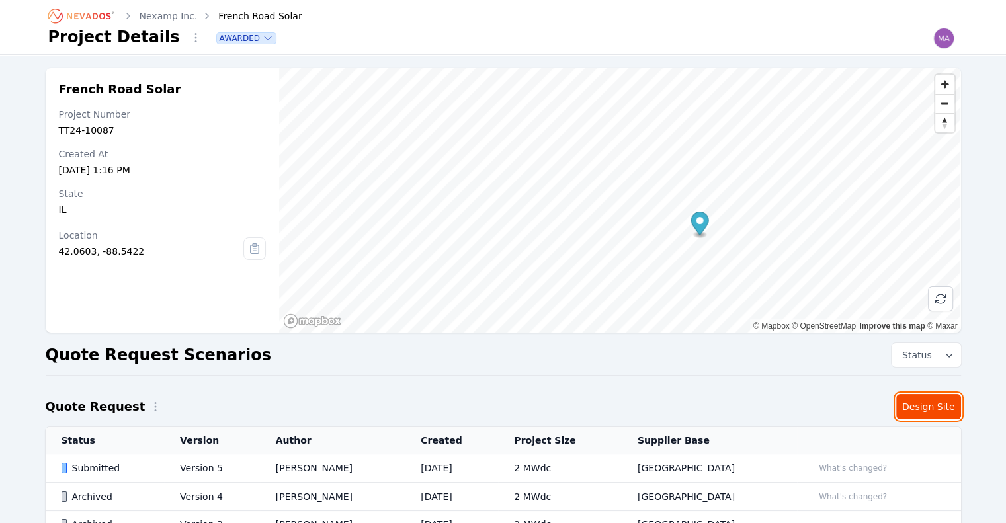
click at [915, 407] on link "Design Site" at bounding box center [928, 406] width 65 height 25
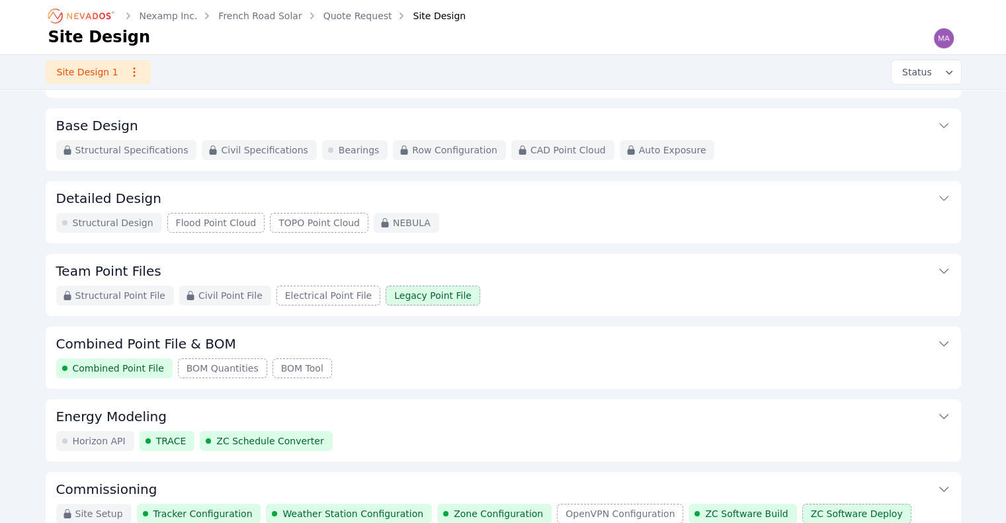
scroll to position [124, 0]
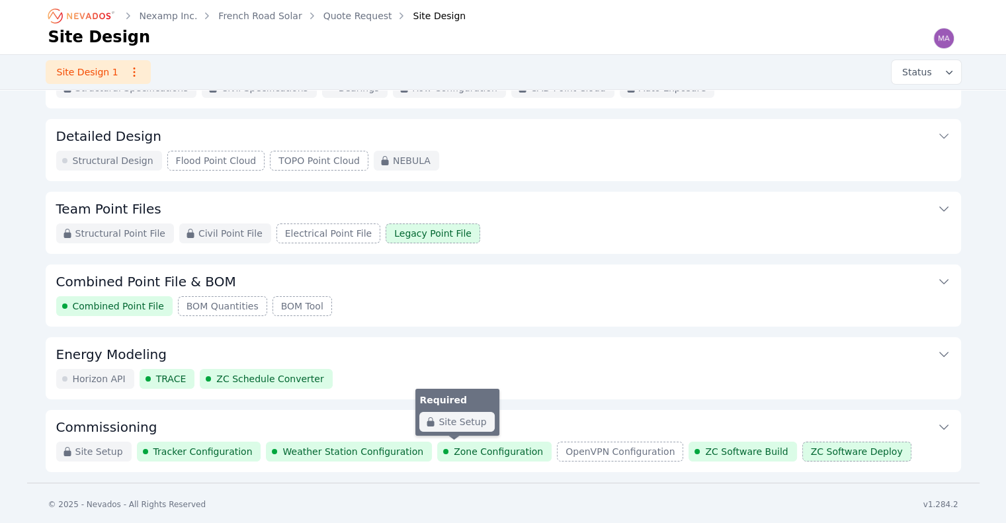
click at [455, 453] on span "Zone Configuration" at bounding box center [498, 451] width 89 height 13
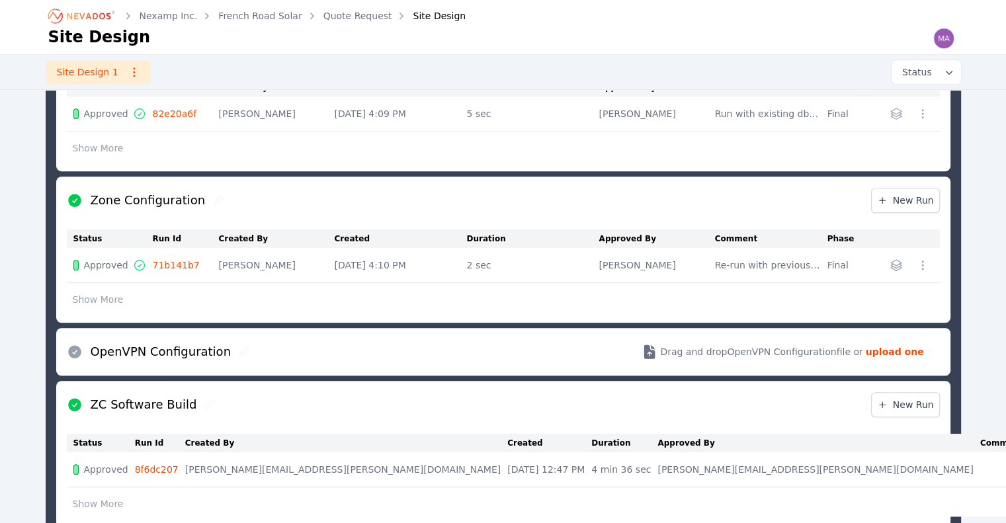
scroll to position [896, 0]
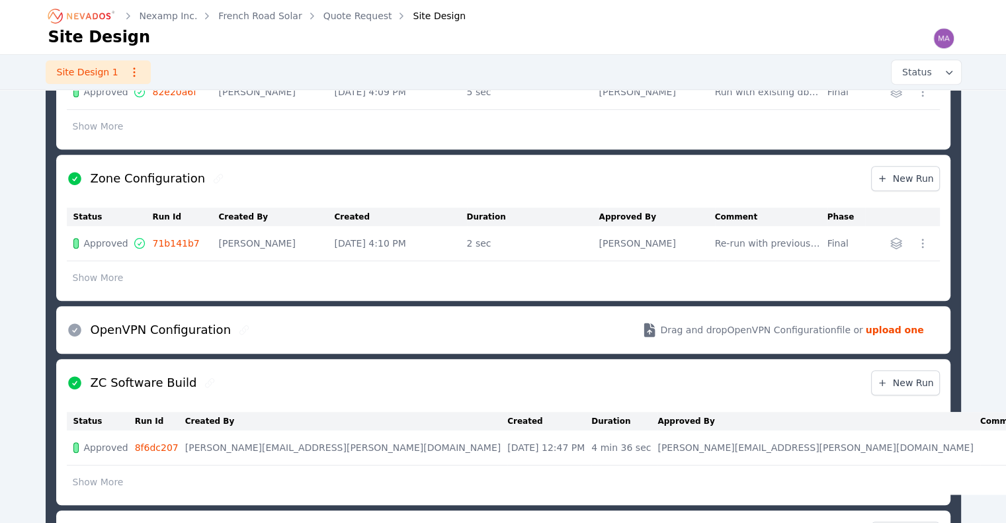
click at [186, 238] on link "71b141b7" at bounding box center [176, 243] width 47 height 11
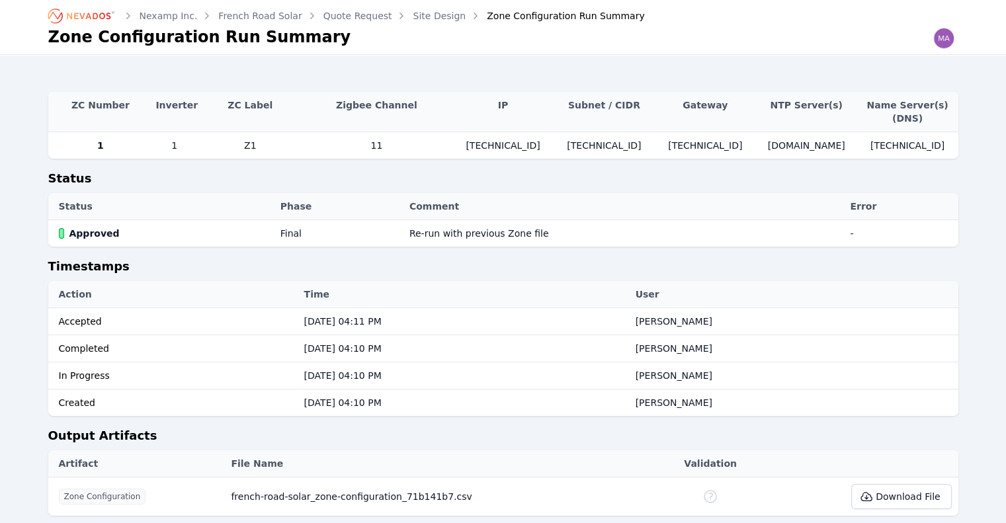
drag, startPoint x: 842, startPoint y: 146, endPoint x: 758, endPoint y: 147, distance: 84.0
click at [758, 147] on td "[DOMAIN_NAME]" at bounding box center [806, 145] width 101 height 26
copy span "[DOMAIN_NAME]"
click at [175, 17] on link "Nexamp Inc." at bounding box center [169, 15] width 58 height 13
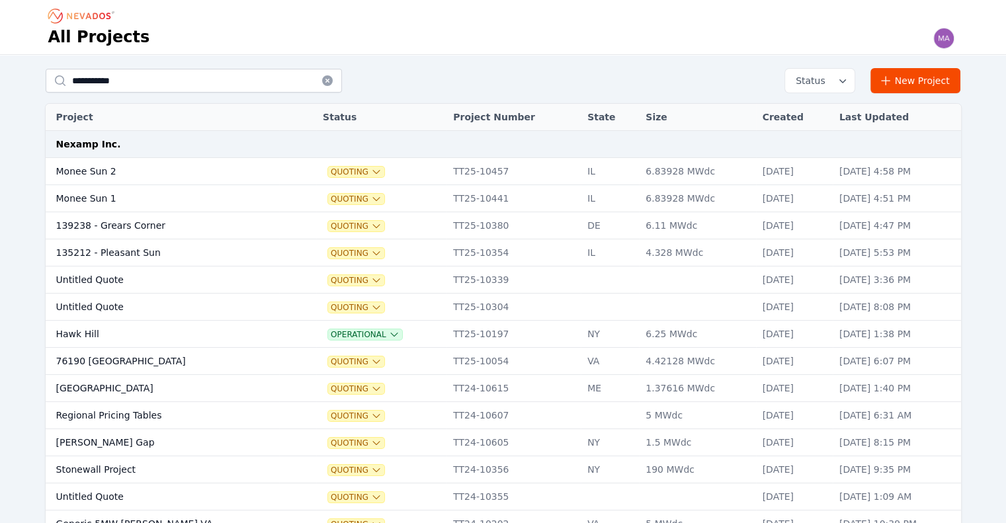
click at [110, 19] on icon "Breadcrumb" at bounding box center [82, 15] width 73 height 21
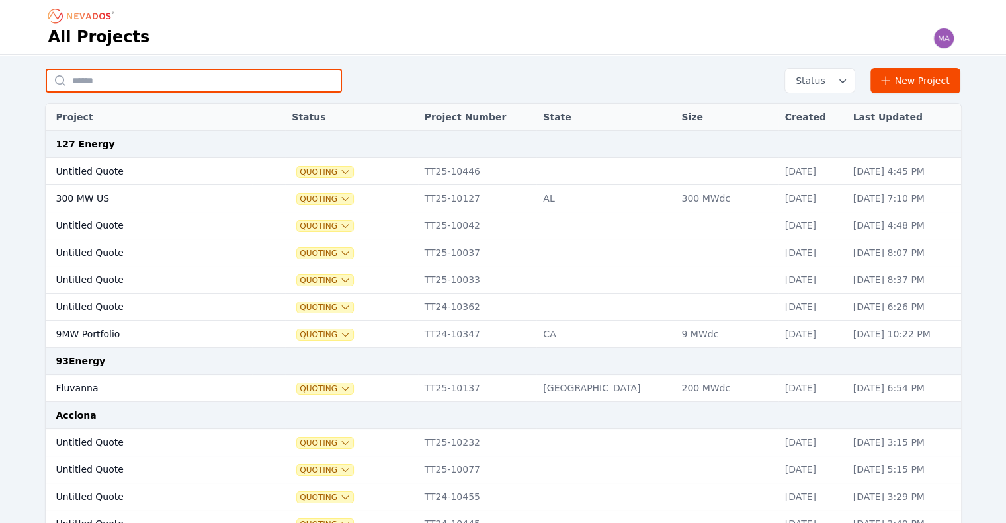
click at [153, 77] on input "text" at bounding box center [194, 81] width 296 height 24
type input "*******"
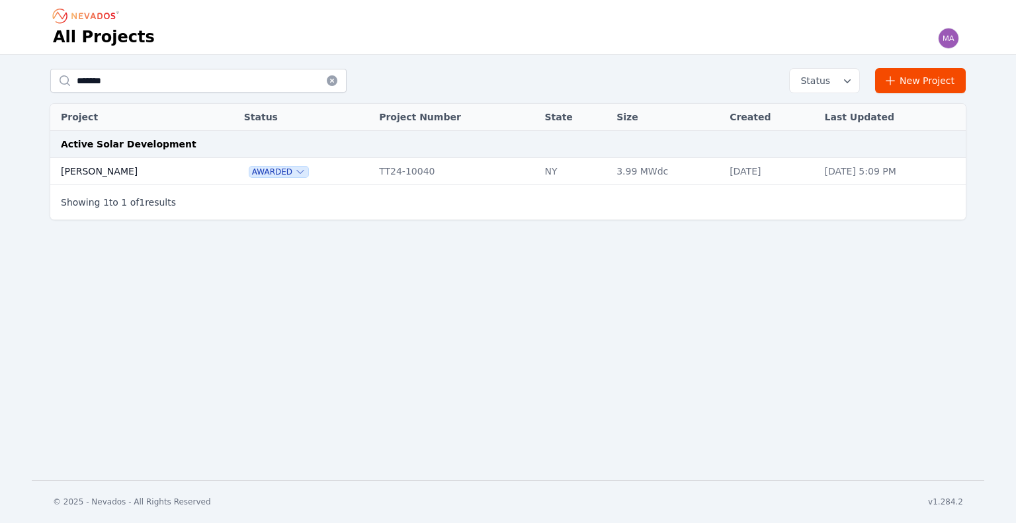
click at [130, 169] on td "[PERSON_NAME]" at bounding box center [132, 171] width 164 height 27
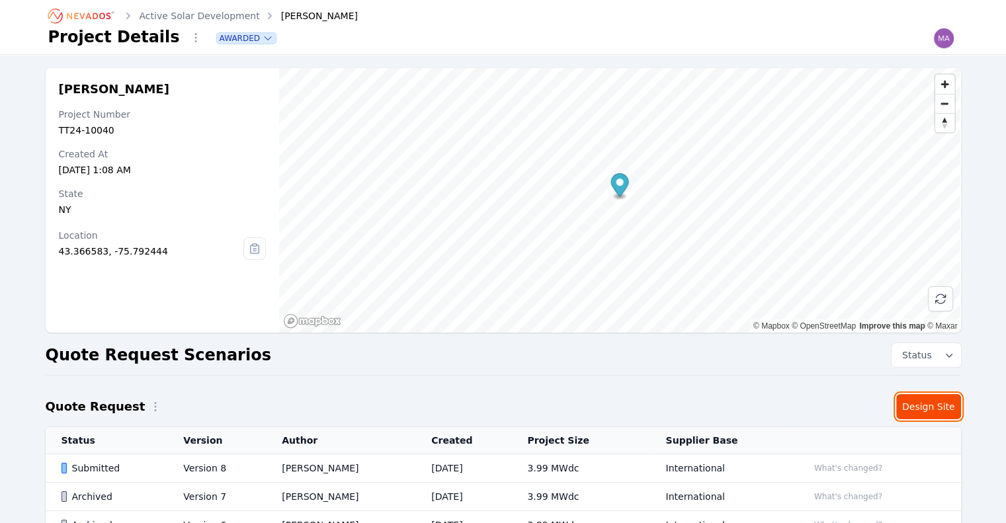
click at [911, 397] on link "Design Site" at bounding box center [928, 406] width 65 height 25
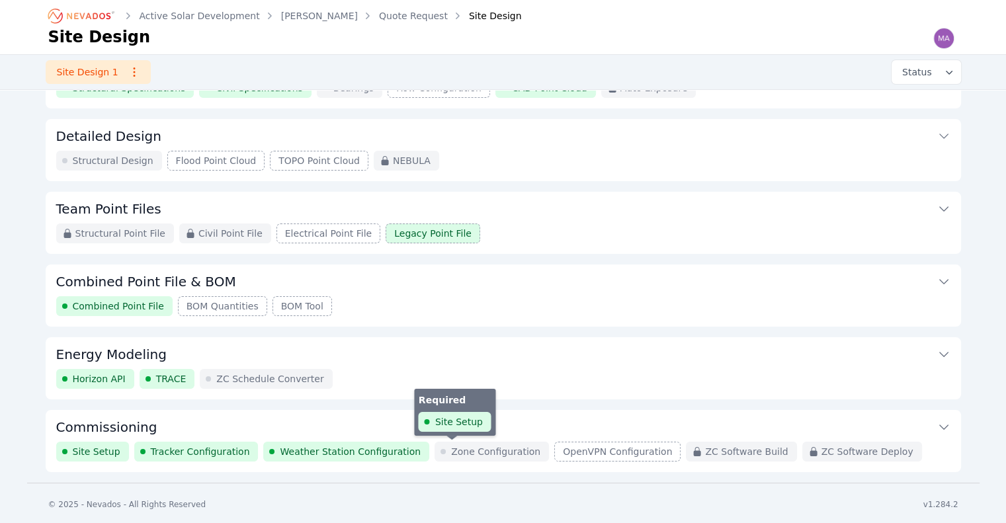
click at [460, 445] on span "Zone Configuration" at bounding box center [495, 451] width 89 height 13
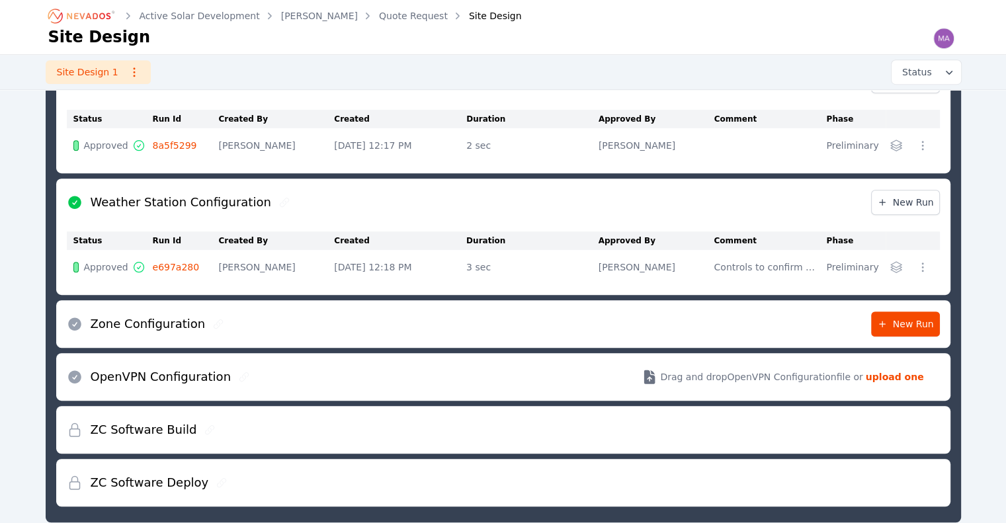
scroll to position [631, 0]
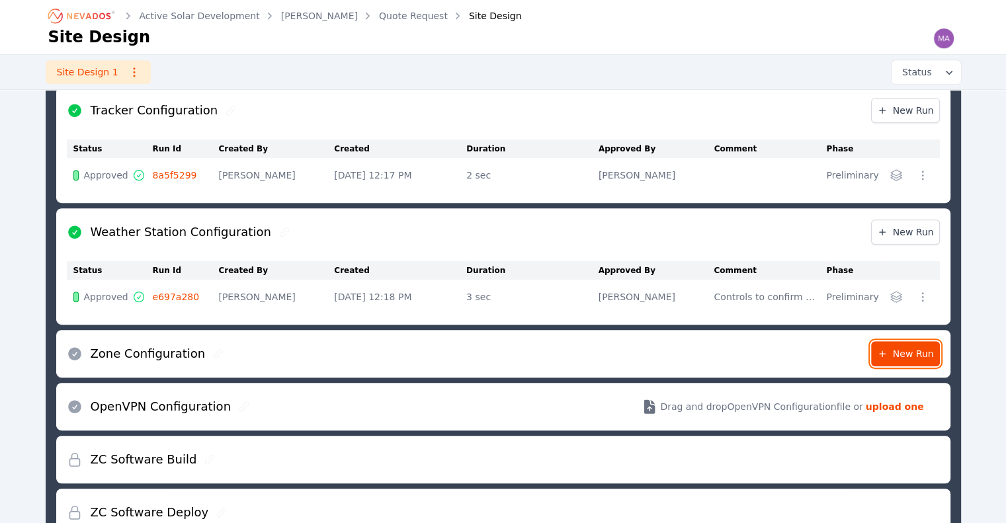
click at [898, 347] on span "New Run" at bounding box center [905, 353] width 57 height 13
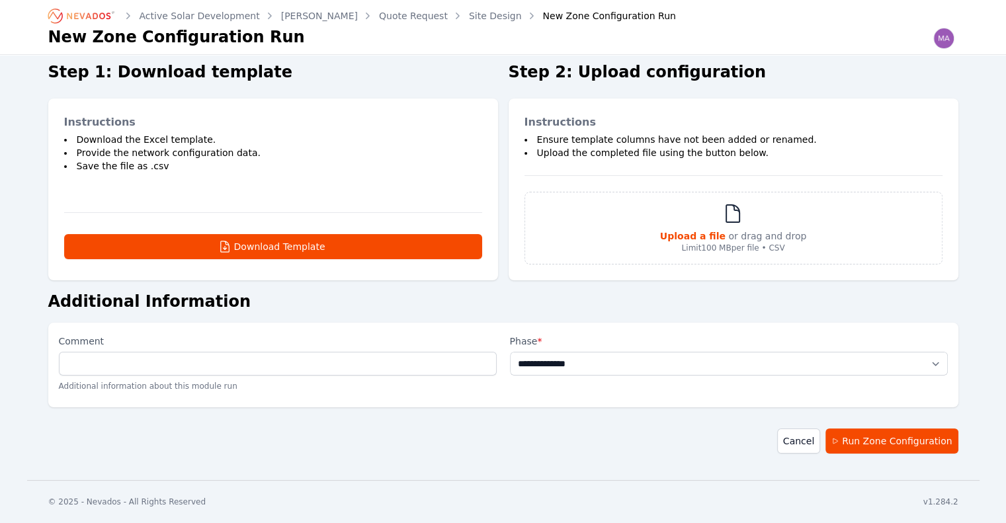
scroll to position [53, 0]
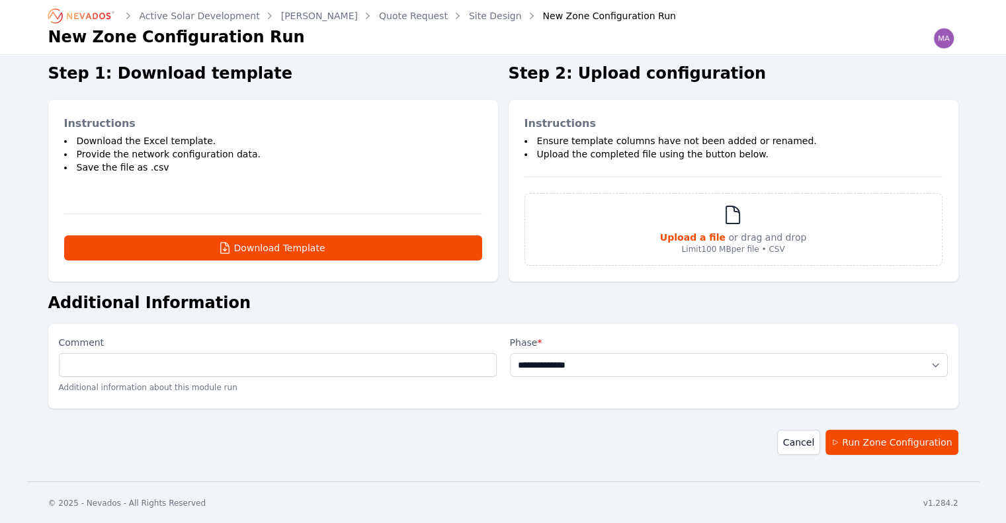
click at [764, 255] on div "Upload a file or drag and drop Limit 100 MB per file • CSV" at bounding box center [733, 229] width 417 height 71
click at [717, 232] on strong "Upload a file" at bounding box center [692, 237] width 65 height 11
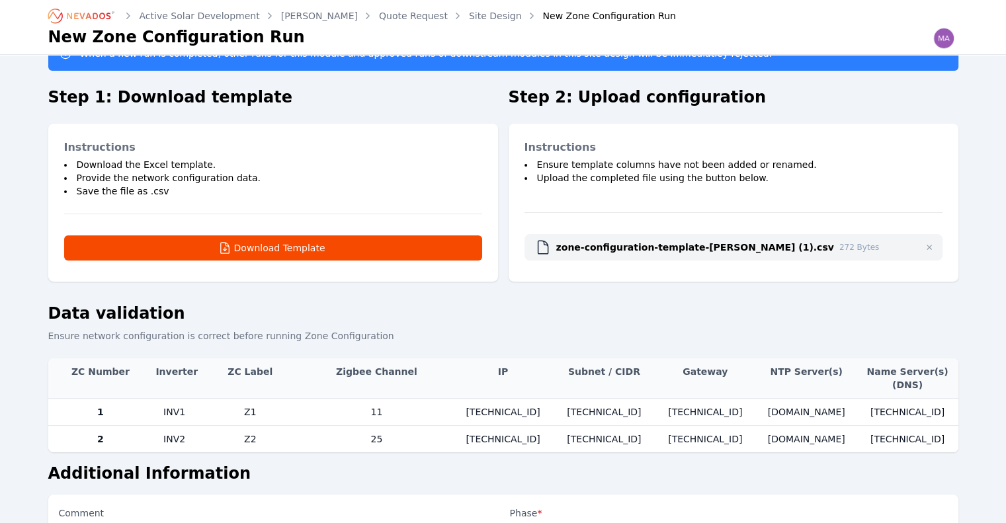
scroll to position [199, 0]
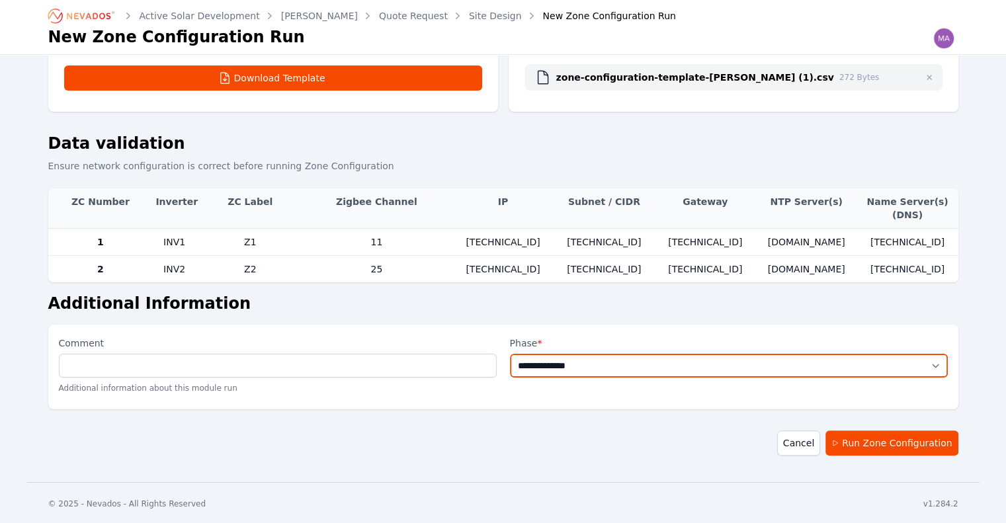
click at [768, 374] on select "**********" at bounding box center [729, 366] width 438 height 24
select select "*****"
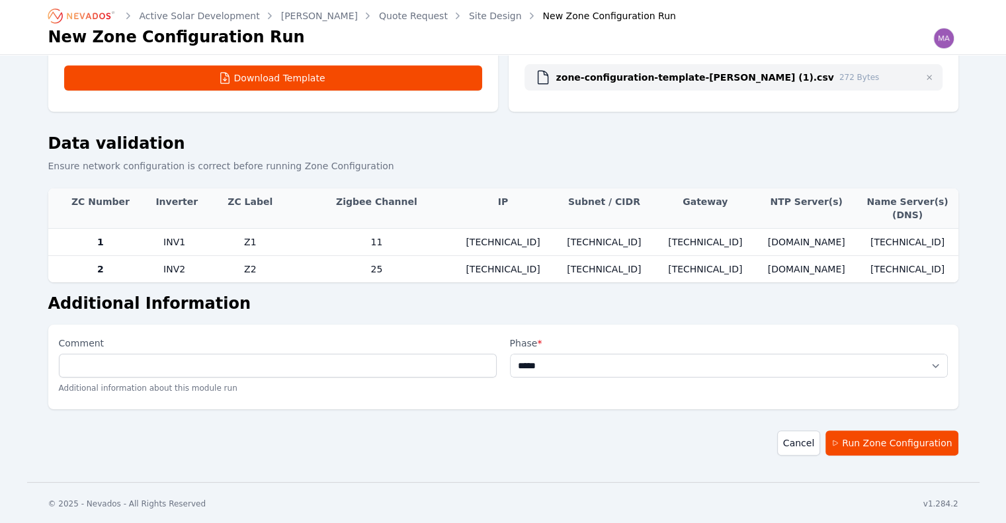
click at [510, 354] on select "**********" at bounding box center [729, 366] width 438 height 24
click at [884, 437] on button "Run Zone Configuration" at bounding box center [891, 442] width 132 height 25
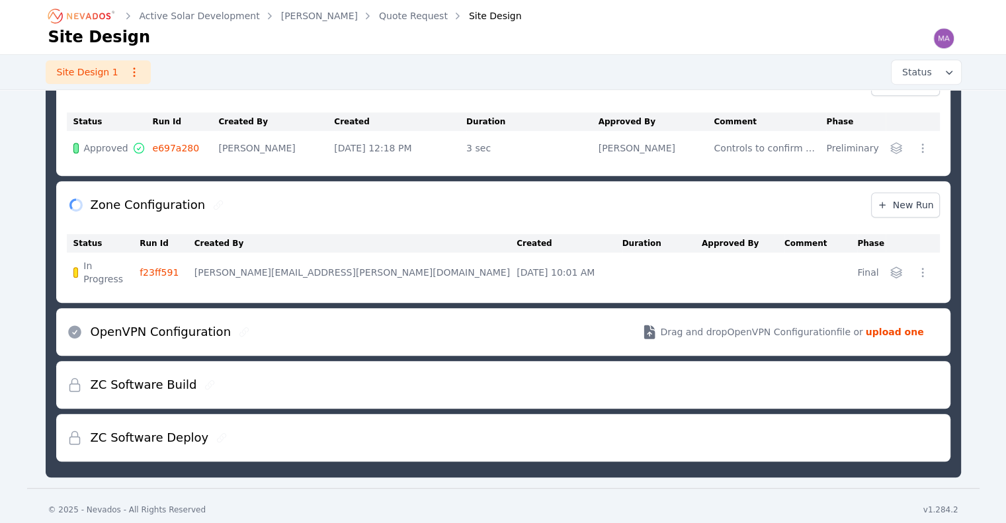
scroll to position [714, 0]
